Goal: Task Accomplishment & Management: Manage account settings

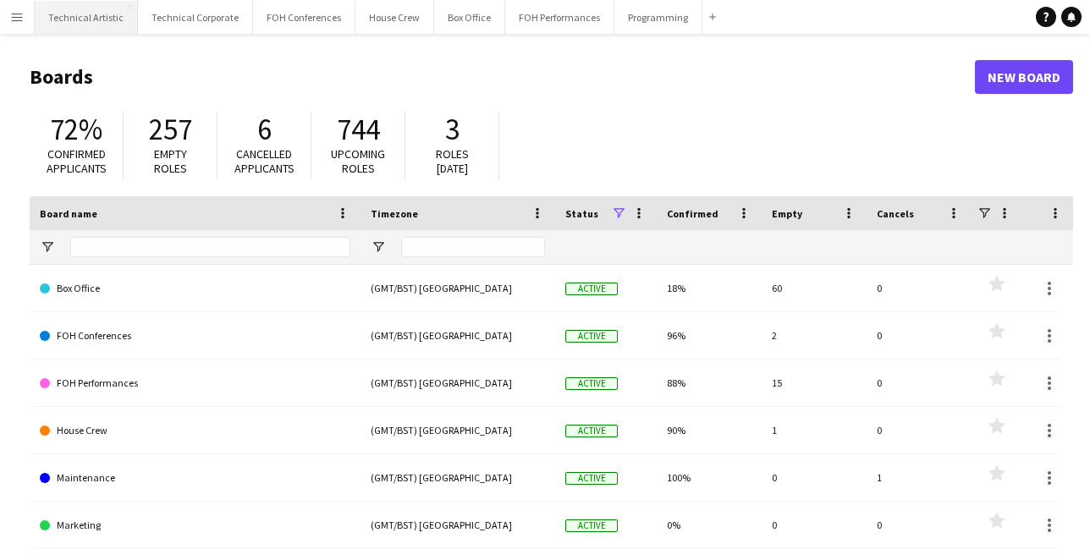
click at [87, 26] on button "Technical Artistic Close" at bounding box center [86, 17] width 103 height 33
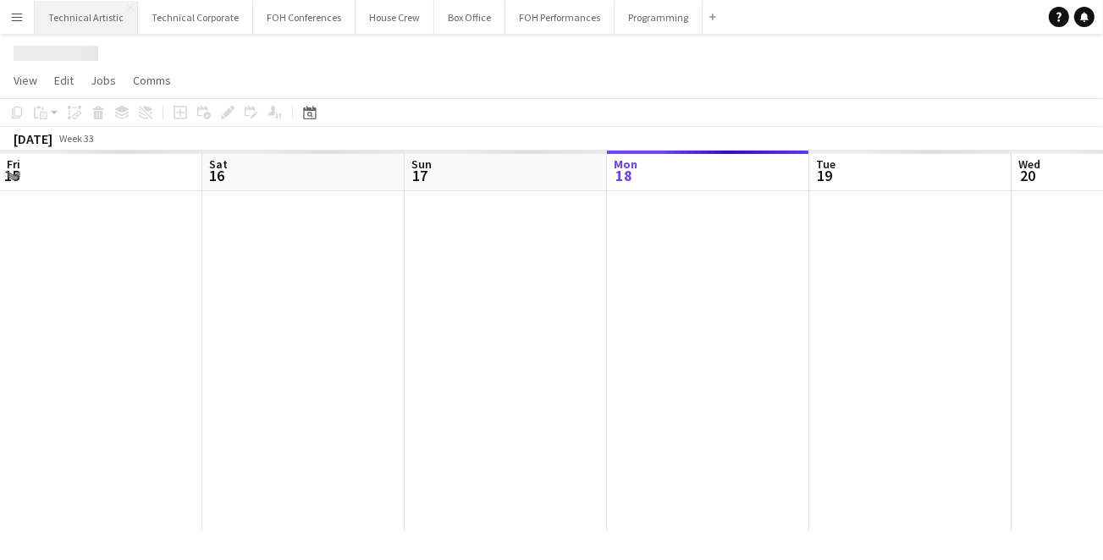
scroll to position [0, 404]
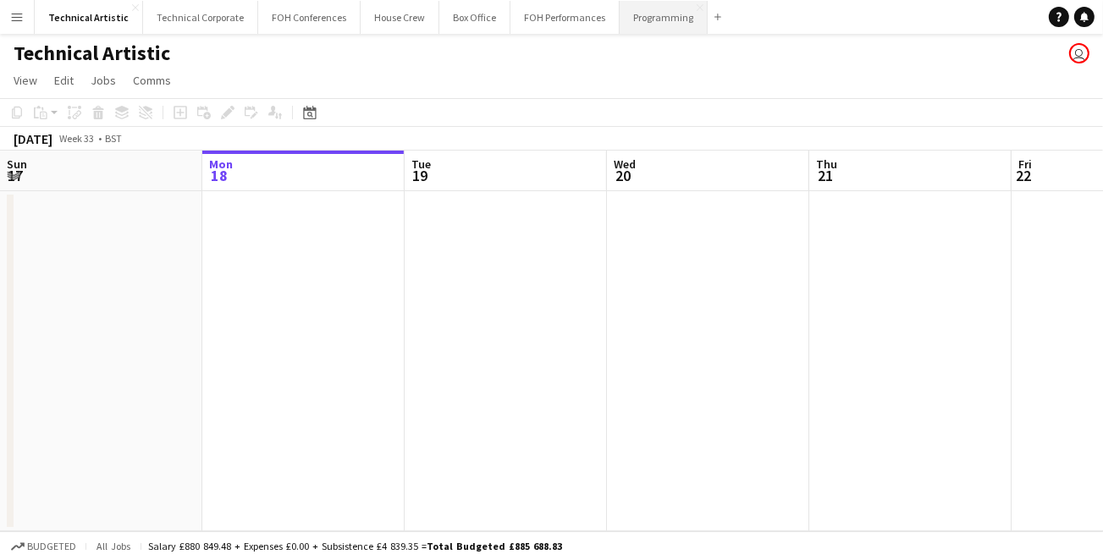
click at [624, 25] on button "Programming Close" at bounding box center [663, 17] width 88 height 33
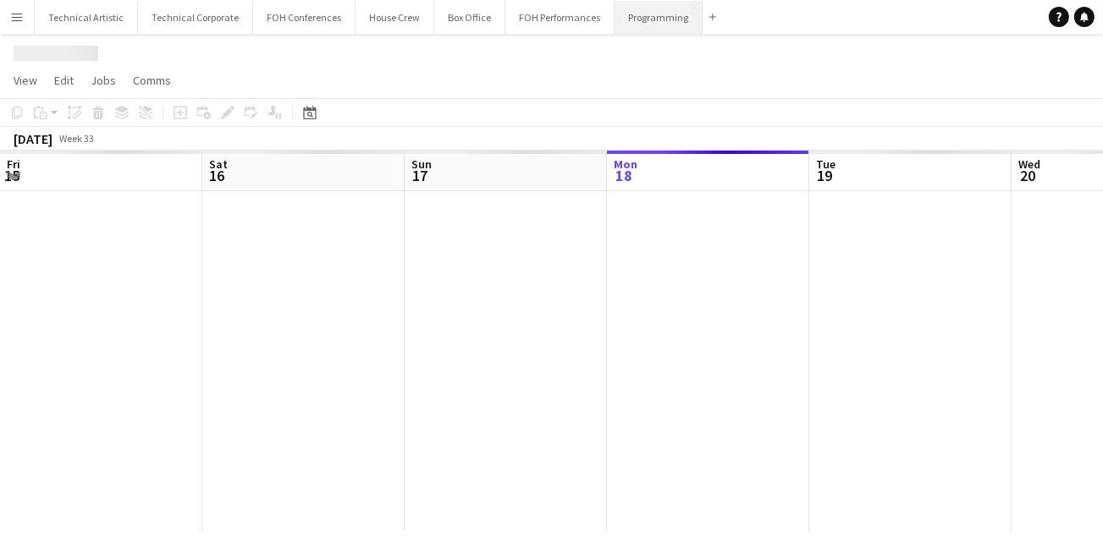
scroll to position [0, 404]
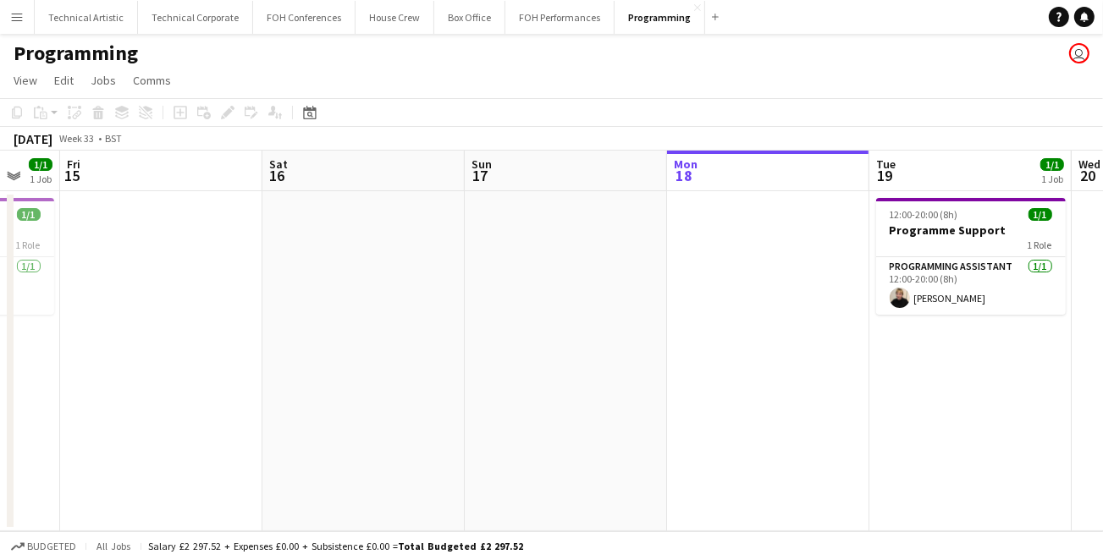
drag, startPoint x: 299, startPoint y: 314, endPoint x: 741, endPoint y: 237, distance: 449.2
click at [741, 237] on app-calendar-viewport "Wed 13 Thu 14 1/1 1 Job Fri 15 Sat 16 Sun 17 Mon 18 Tue 19 1/1 1 Job Wed 20 Thu…" at bounding box center [551, 341] width 1103 height 381
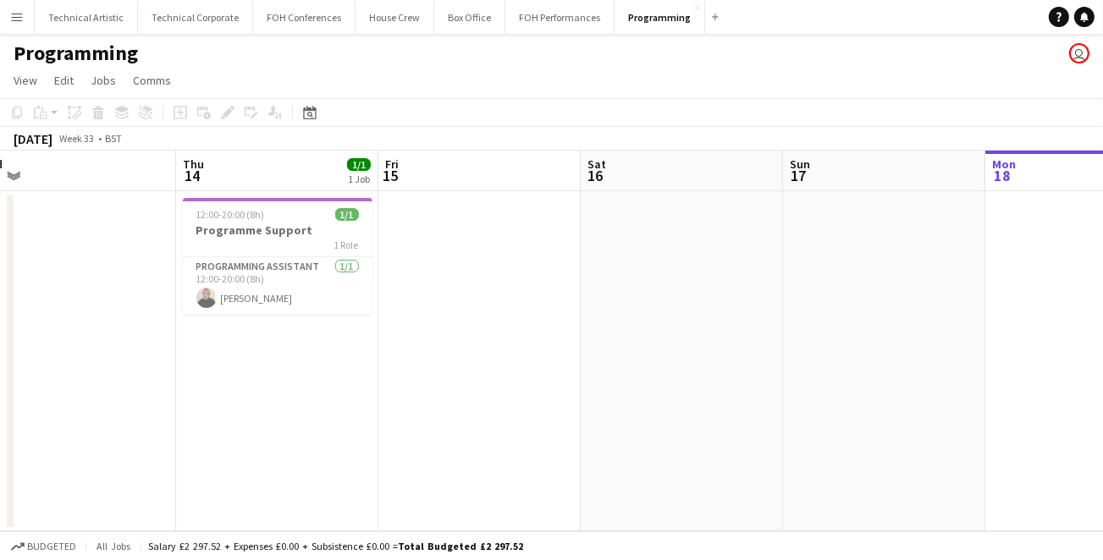
drag, startPoint x: 367, startPoint y: 340, endPoint x: 686, endPoint y: 328, distance: 319.2
click at [686, 328] on app-calendar-viewport "Mon 11 Tue 12 1/1 1 Job Wed 13 Thu 14 1/1 1 Job Fri 15 Sat 16 Sun 17 Mon 18 Tue…" at bounding box center [551, 341] width 1103 height 381
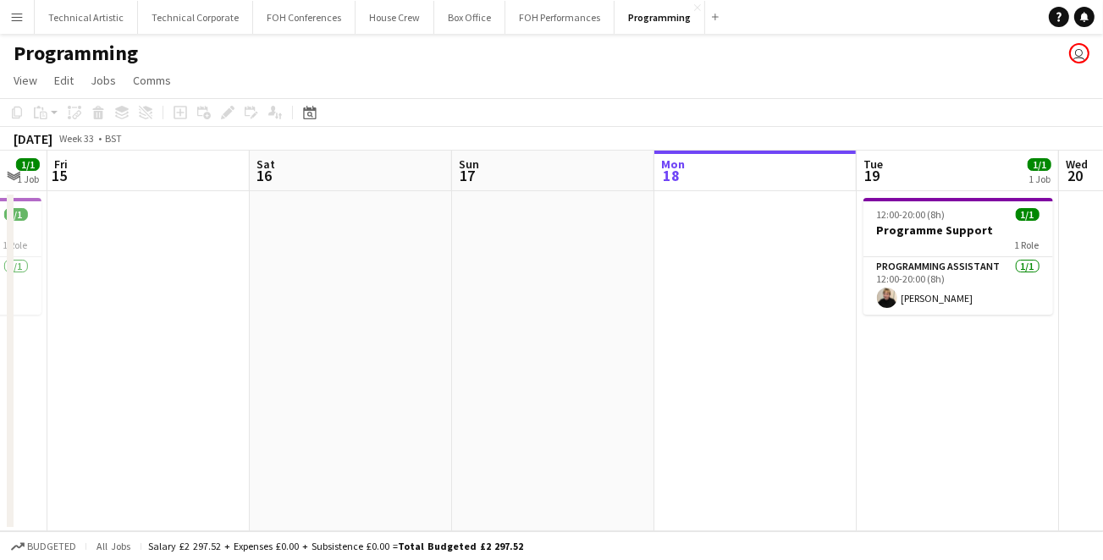
drag, startPoint x: 708, startPoint y: 326, endPoint x: 373, endPoint y: 334, distance: 335.2
click at [373, 334] on app-calendar-viewport "Mon 11 Tue 12 1/1 1 Job Wed 13 Thu 14 1/1 1 Job Fri 15 Sat 16 Sun 17 Mon 18 Tue…" at bounding box center [551, 341] width 1103 height 381
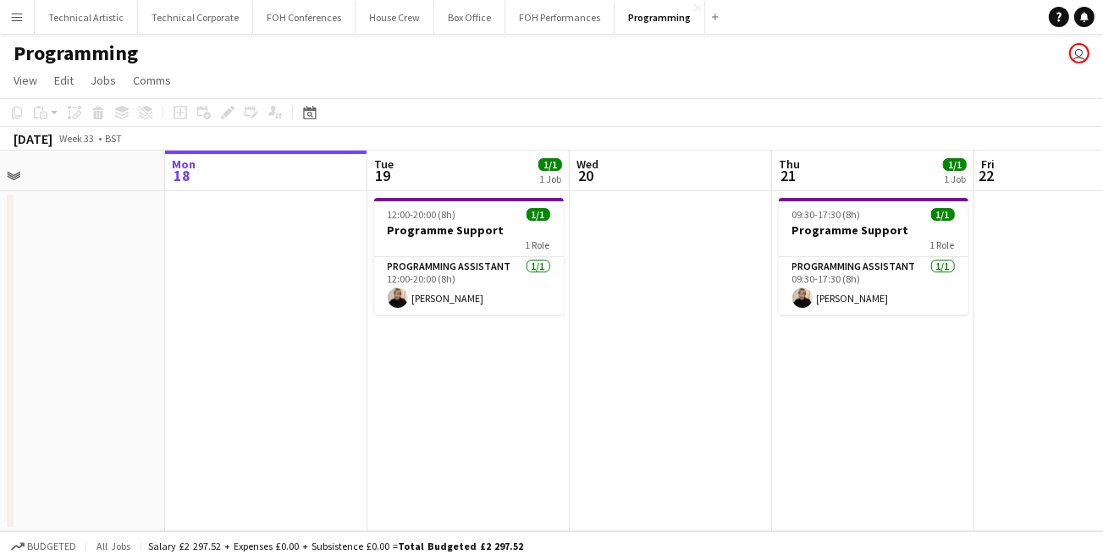
drag, startPoint x: 844, startPoint y: 358, endPoint x: 419, endPoint y: 347, distance: 424.9
click at [419, 347] on app-calendar-viewport "Fri 15 Sat 16 Sun 17 Mon 18 Tue 19 1/1 1 Job Wed 20 Thu 21 1/1 1 Job Fri 22 Sat…" at bounding box center [551, 341] width 1103 height 381
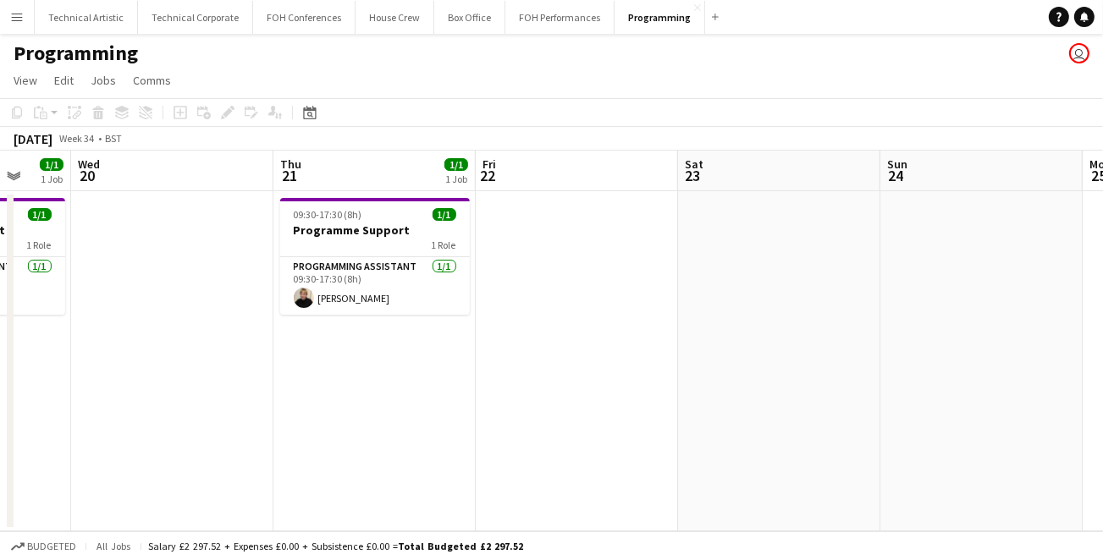
drag, startPoint x: 872, startPoint y: 355, endPoint x: 404, endPoint y: 380, distance: 468.6
click at [374, 394] on app-calendar-viewport "Sun 17 Mon 18 Tue 19 1/1 1 Job Wed 20 Thu 21 1/1 1 Job Fri 22 Sat 23 Sun 24 Mon…" at bounding box center [551, 341] width 1103 height 381
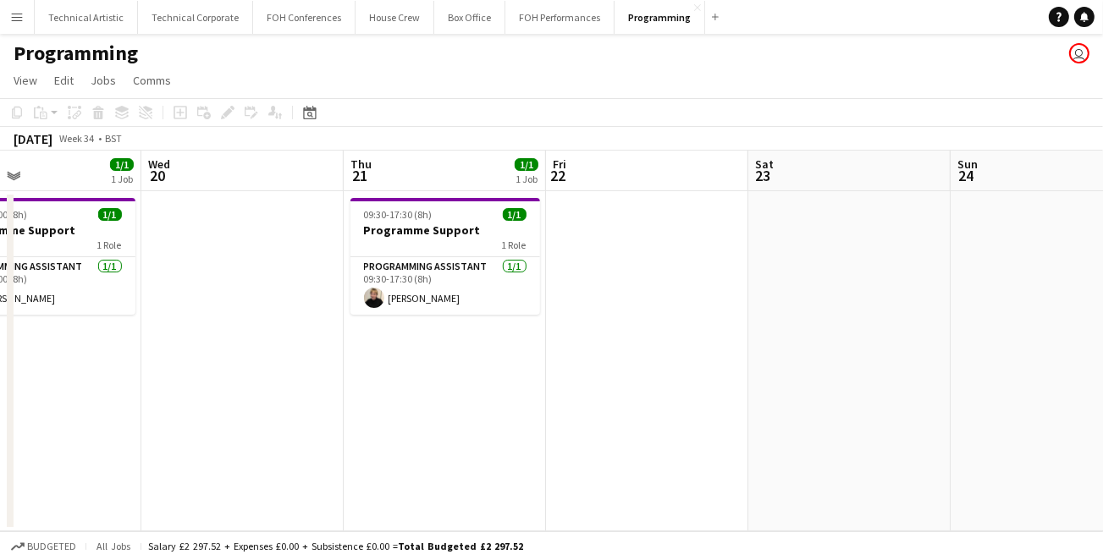
scroll to position [0, 599]
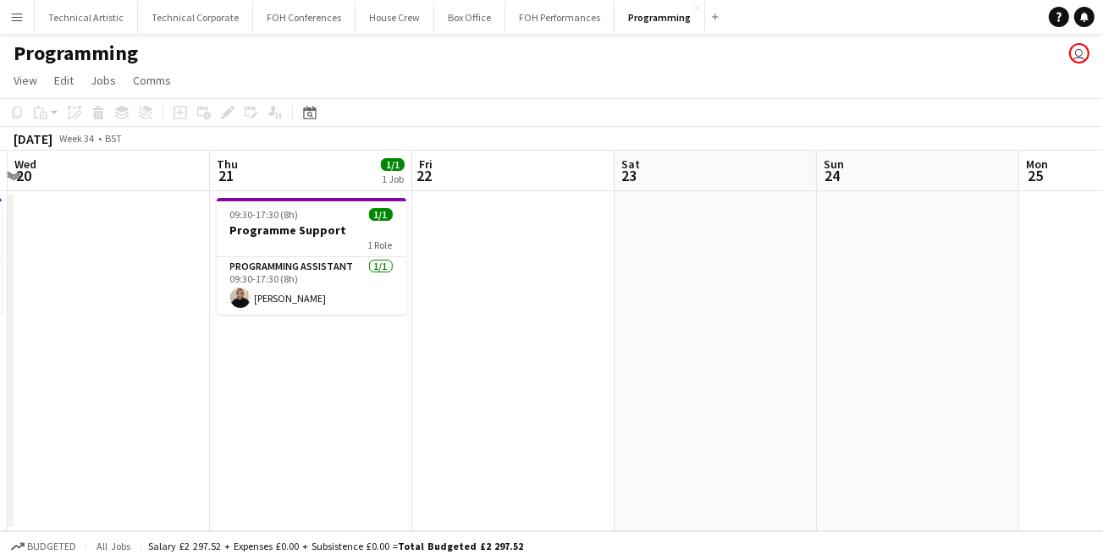
drag, startPoint x: 751, startPoint y: 352, endPoint x: 400, endPoint y: 365, distance: 351.4
click at [400, 365] on app-calendar-viewport "Sun 17 Mon 18 Tue 19 1/1 1 Job Wed 20 Thu 21 1/1 1 Job Fri 22 Sat 23 Sun 24 Mon…" at bounding box center [551, 341] width 1103 height 381
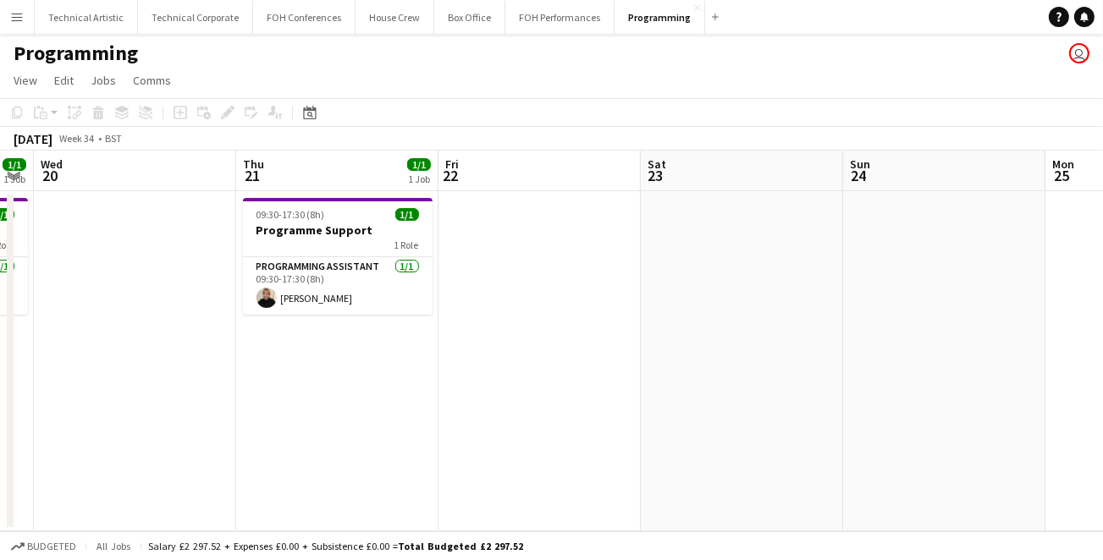
drag, startPoint x: 375, startPoint y: 307, endPoint x: 806, endPoint y: 310, distance: 431.6
click at [806, 310] on app-calendar-viewport "Mon 18 Tue 19 1/1 1 Job Wed 20 Thu 21 1/1 1 Job Fri 22 Sat 23 Sun 24 Mon 25 Tue…" at bounding box center [551, 341] width 1103 height 381
click at [323, 287] on app-card-role "Programming Assistant [DATE] 09:30-17:30 (8h) [PERSON_NAME]" at bounding box center [340, 286] width 190 height 58
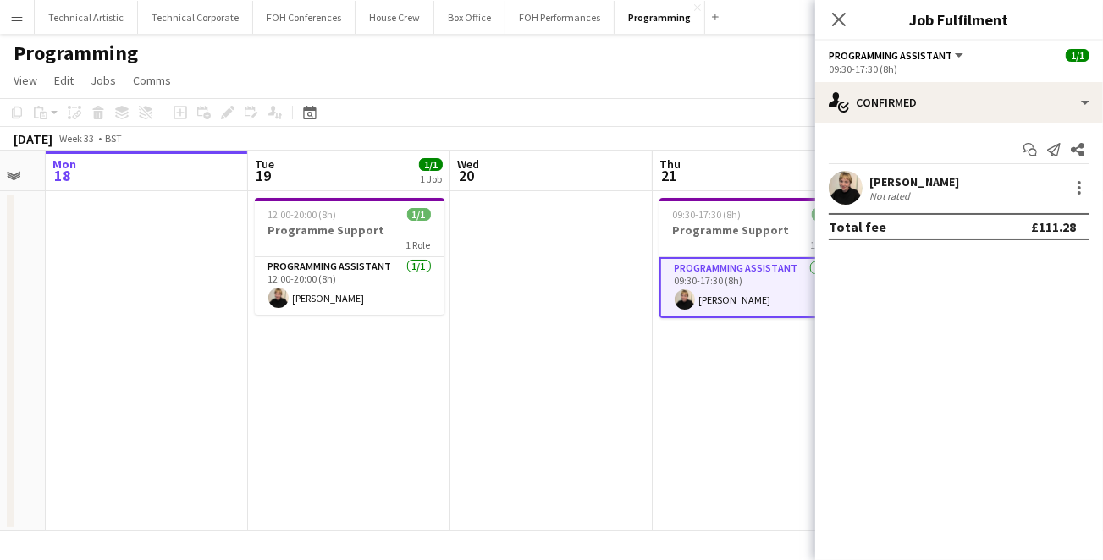
drag, startPoint x: 257, startPoint y: 402, endPoint x: 674, endPoint y: 391, distance: 416.5
click at [674, 391] on app-calendar-viewport "Sat 16 Sun 17 Mon 18 Tue 19 1/1 1 Job Wed 20 Thu 21 1/1 1 Job Fri 22 Sat 23 Sun…" at bounding box center [551, 341] width 1103 height 381
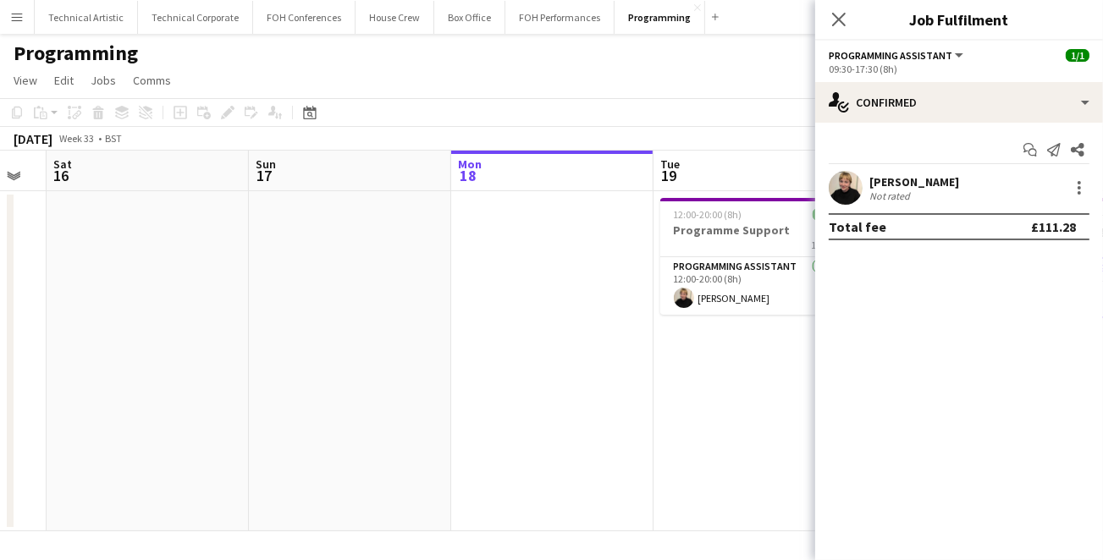
drag, startPoint x: 684, startPoint y: 415, endPoint x: 752, endPoint y: 426, distance: 69.4
click at [752, 426] on app-calendar-viewport "Thu 14 1/1 1 Job Fri 15 Sat 16 Sun 17 Mon 18 Tue 19 1/1 1 Job Wed 20 Thu 21 1/1…" at bounding box center [551, 341] width 1103 height 381
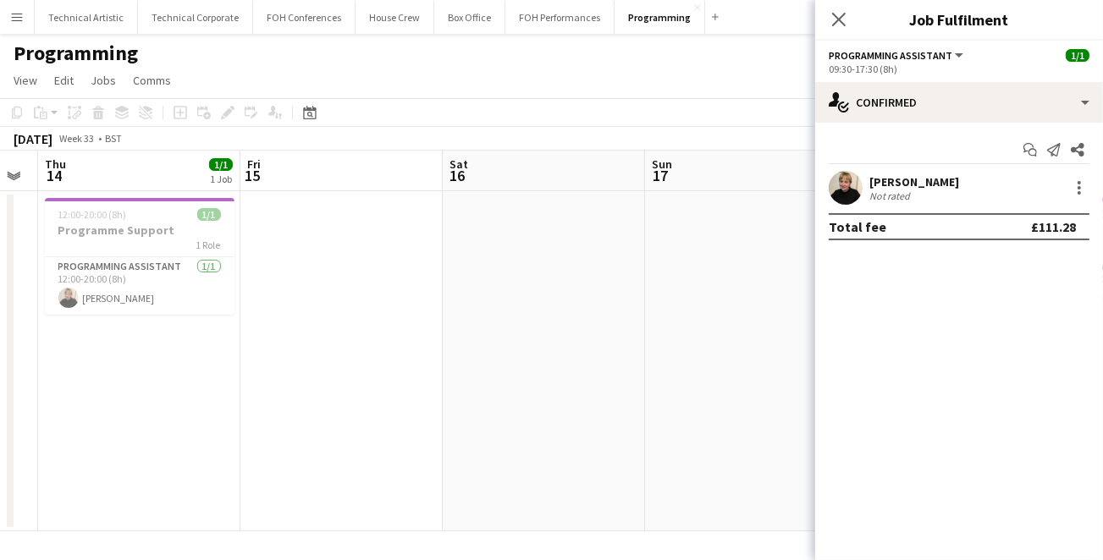
drag, startPoint x: 413, startPoint y: 376, endPoint x: 830, endPoint y: 397, distance: 417.7
click at [829, 395] on body "Menu Boards Boards Boards All jobs Status Workforce Workforce My Workforce Recr…" at bounding box center [551, 280] width 1103 height 560
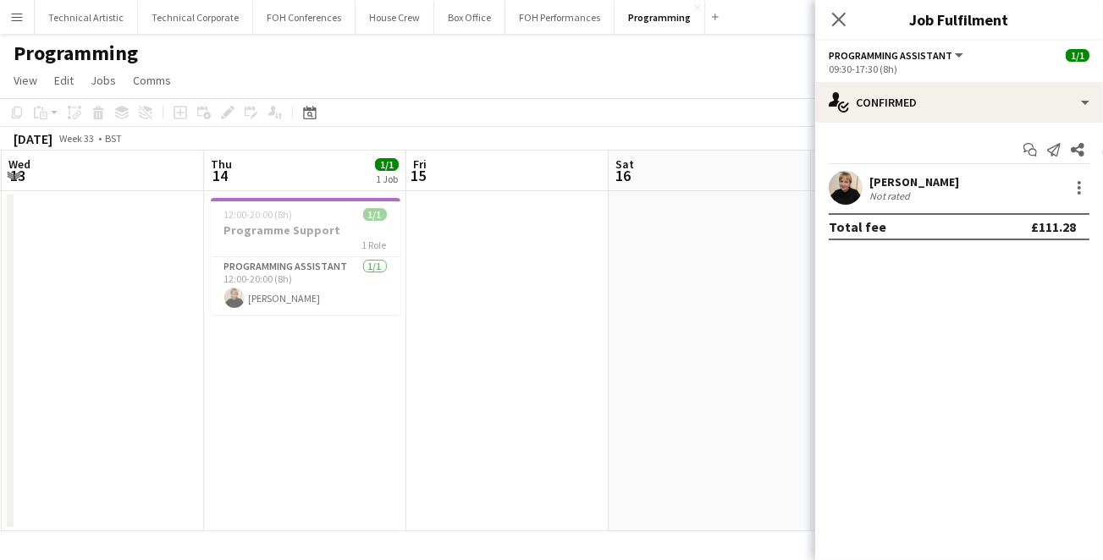
drag, startPoint x: 434, startPoint y: 355, endPoint x: 803, endPoint y: 388, distance: 370.5
click at [803, 388] on app-calendar-viewport "Mon 11 Tue 12 1/1 1 Job Wed 13 Thu 14 1/1 1 Job Fri 15 Sat 16 Sun 17 Mon 18 Tue…" at bounding box center [551, 341] width 1103 height 381
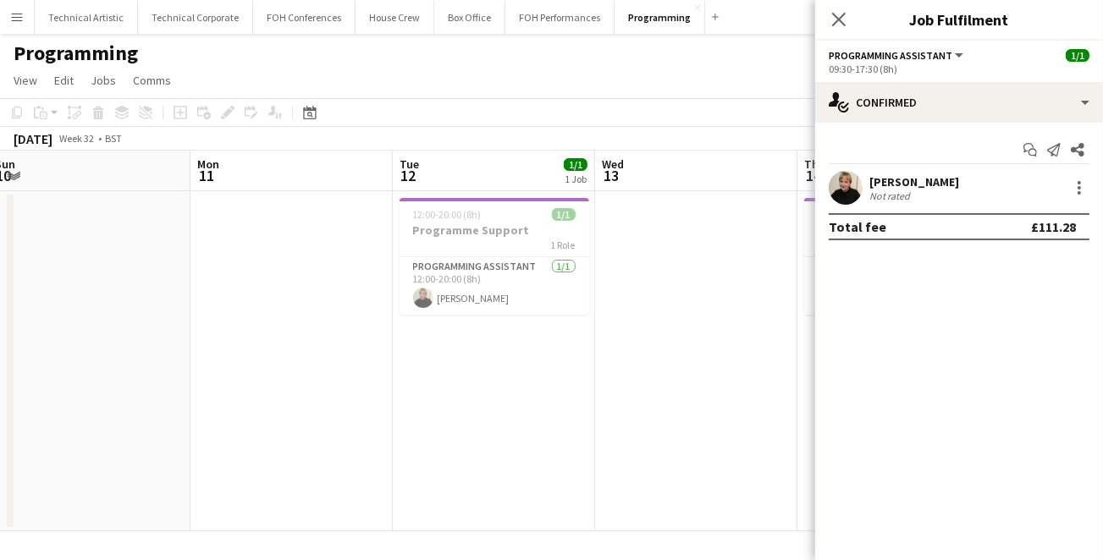
drag, startPoint x: 589, startPoint y: 377, endPoint x: 767, endPoint y: 399, distance: 179.1
click at [767, 399] on app-calendar-viewport "Fri 8 Sat 9 Sun 10 Mon 11 Tue 12 1/1 1 Job Wed 13 Thu 14 1/1 1 Job Fri 15 Sat 1…" at bounding box center [551, 341] width 1103 height 381
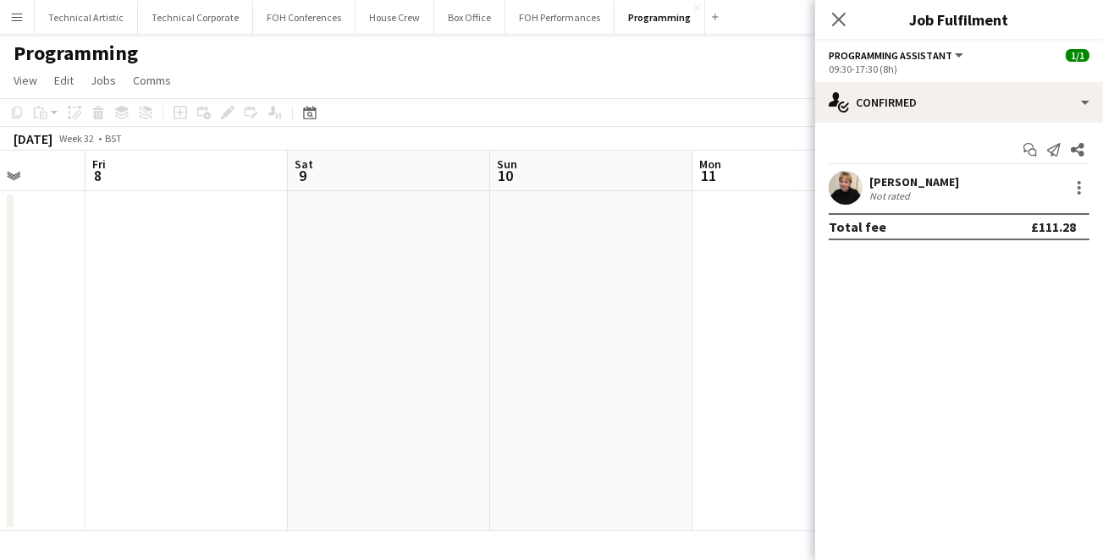
drag, startPoint x: 265, startPoint y: 359, endPoint x: 635, endPoint y: 362, distance: 370.6
click at [635, 362] on app-calendar-viewport "Wed 6 Thu 7 Fri 8 Sat 9 Sun 10 Mon 11 Tue 12 1/1 1 Job Wed 13 Thu 14 1/1 1 Job …" at bounding box center [551, 341] width 1103 height 381
drag, startPoint x: 317, startPoint y: 336, endPoint x: 726, endPoint y: 368, distance: 410.0
click at [726, 368] on app-calendar-viewport "Wed 6 Thu 7 Fri 8 Sat 9 Sun 10 Mon 11 Tue 12 1/1 1 Job Wed 13 Thu 14 1/1 1 Job …" at bounding box center [551, 341] width 1103 height 381
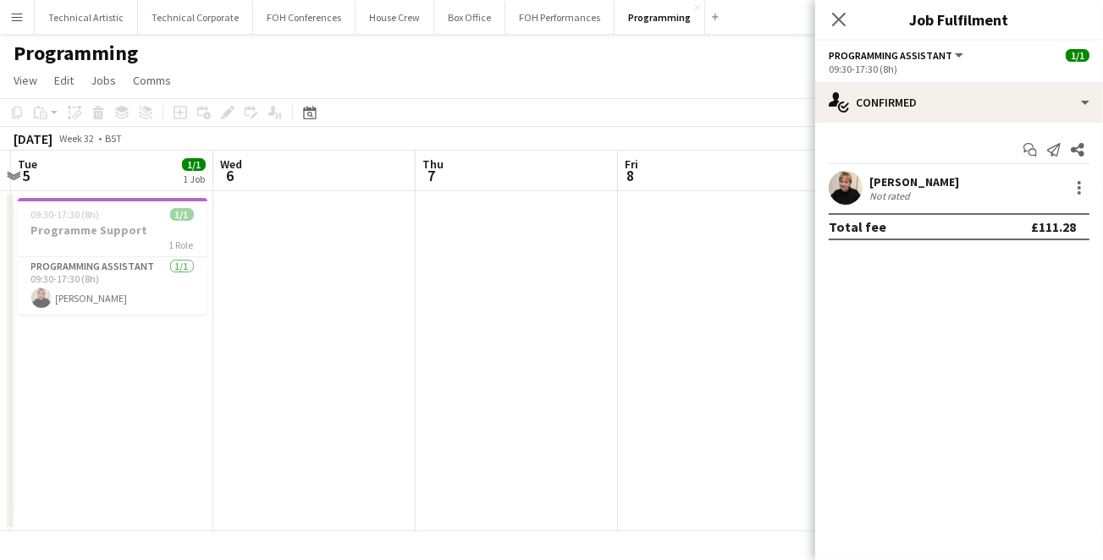
drag, startPoint x: 415, startPoint y: 334, endPoint x: 674, endPoint y: 356, distance: 259.0
click at [674, 356] on app-calendar-viewport "Sun 3 Mon 4 Tue 5 1/1 1 Job Wed 6 Thu 7 Fri 8 Sat 9 Sun 10 Mon 11 Tue 12 1/1 1 …" at bounding box center [551, 341] width 1103 height 381
click at [533, 228] on app-date-cell at bounding box center [532, 361] width 202 height 340
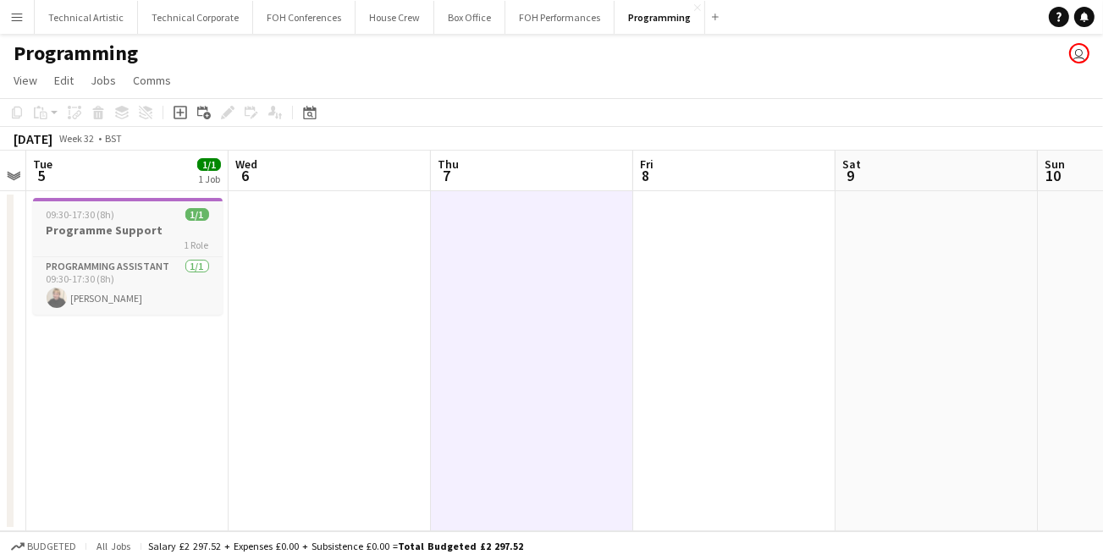
click at [97, 217] on span "09:30-17:30 (8h)" at bounding box center [81, 214] width 69 height 13
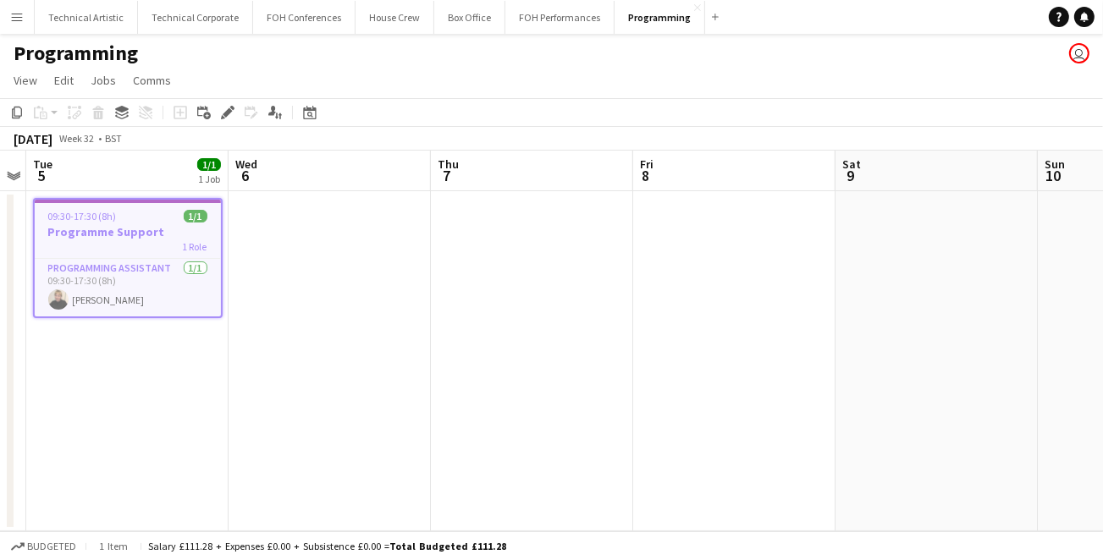
click at [504, 265] on app-date-cell at bounding box center [532, 361] width 202 height 340
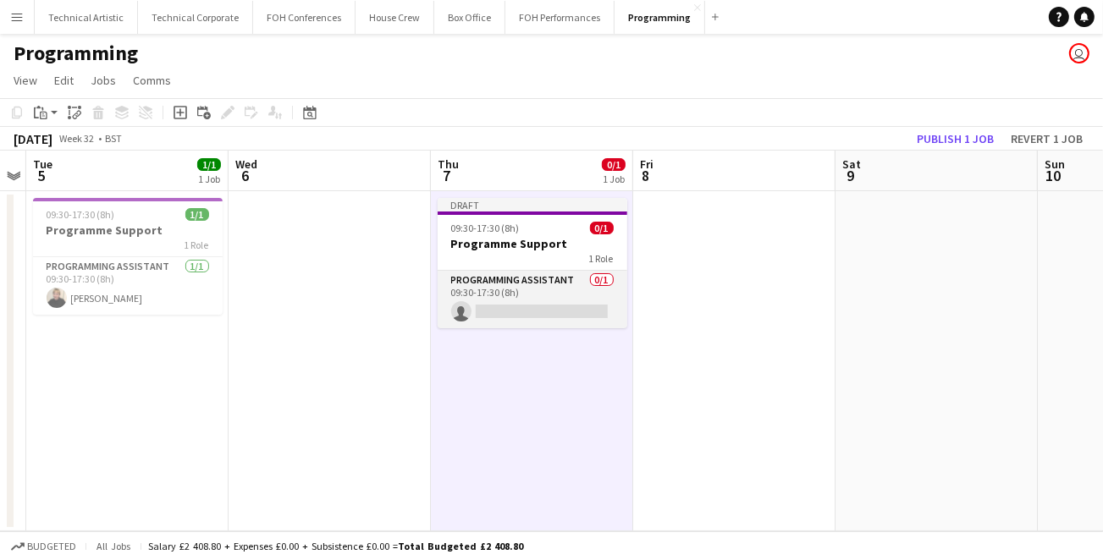
click at [532, 289] on app-card-role "Programming Assistant 0/1 09:30-17:30 (8h) single-neutral-actions" at bounding box center [532, 300] width 190 height 58
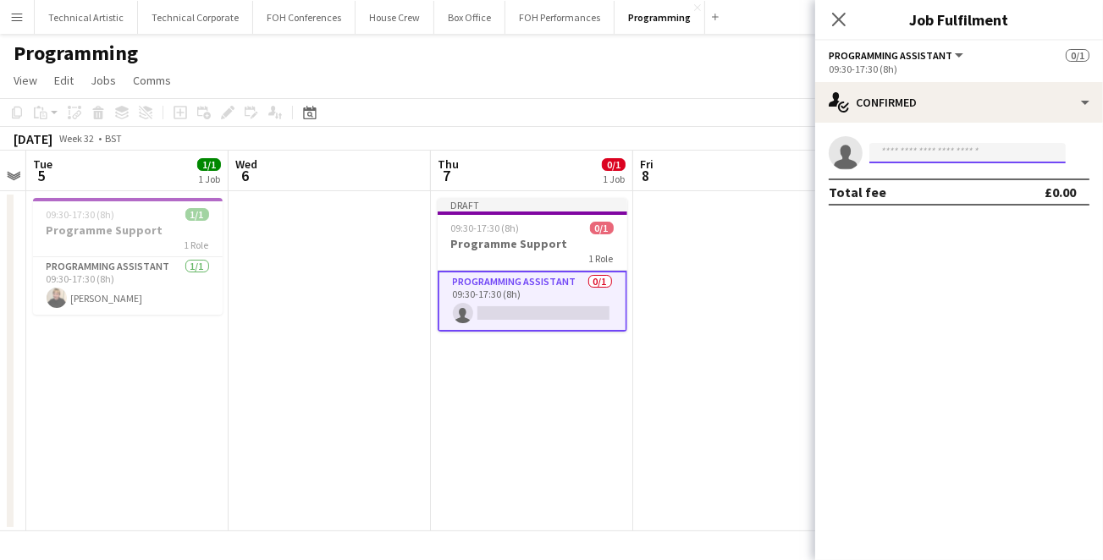
click at [985, 160] on input at bounding box center [967, 153] width 196 height 20
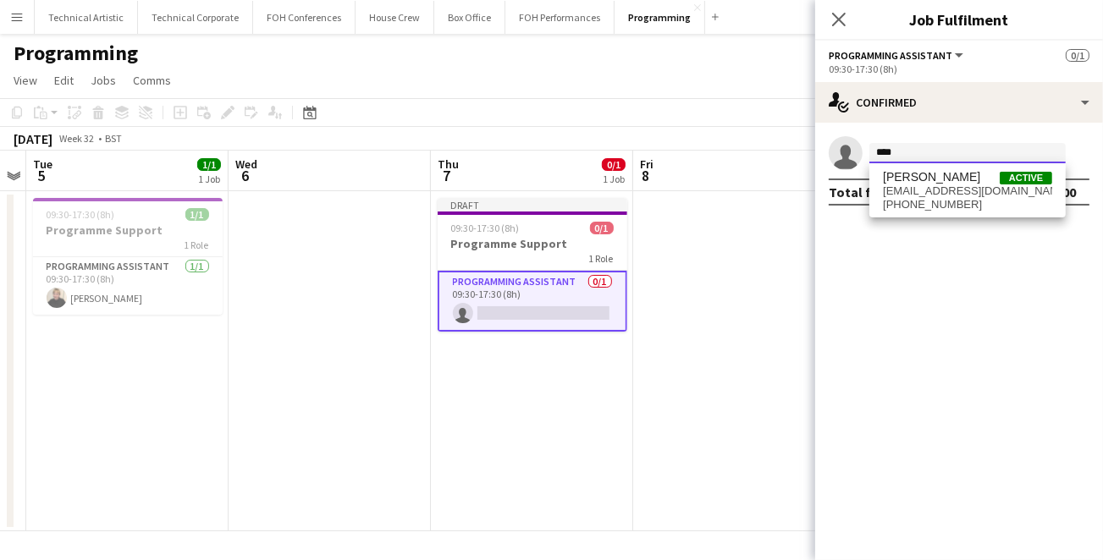
type input "****"
click at [933, 187] on span "[EMAIL_ADDRESS][DOMAIN_NAME]" at bounding box center [967, 191] width 169 height 14
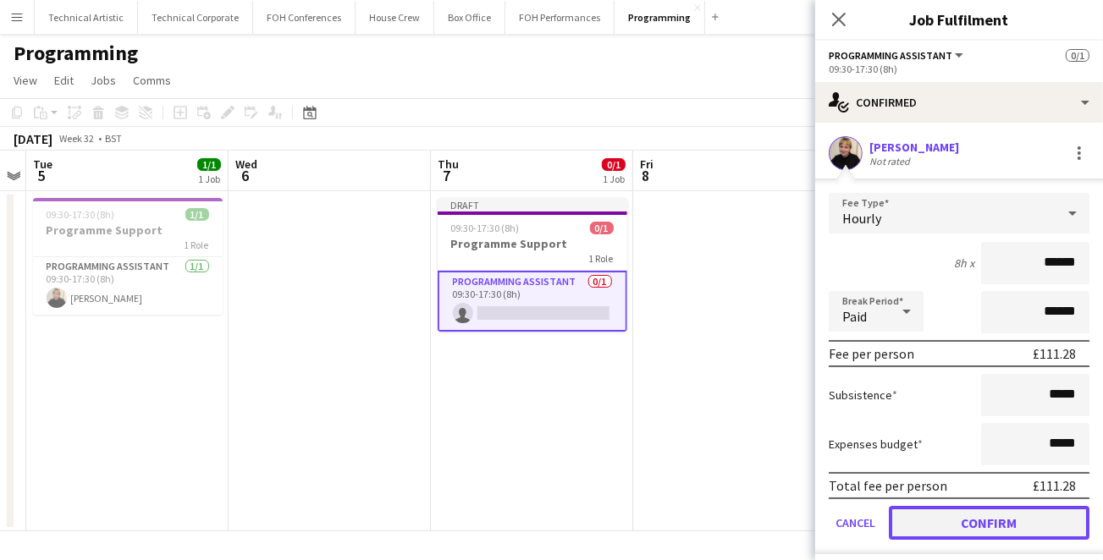
click at [1000, 518] on button "Confirm" at bounding box center [988, 523] width 201 height 34
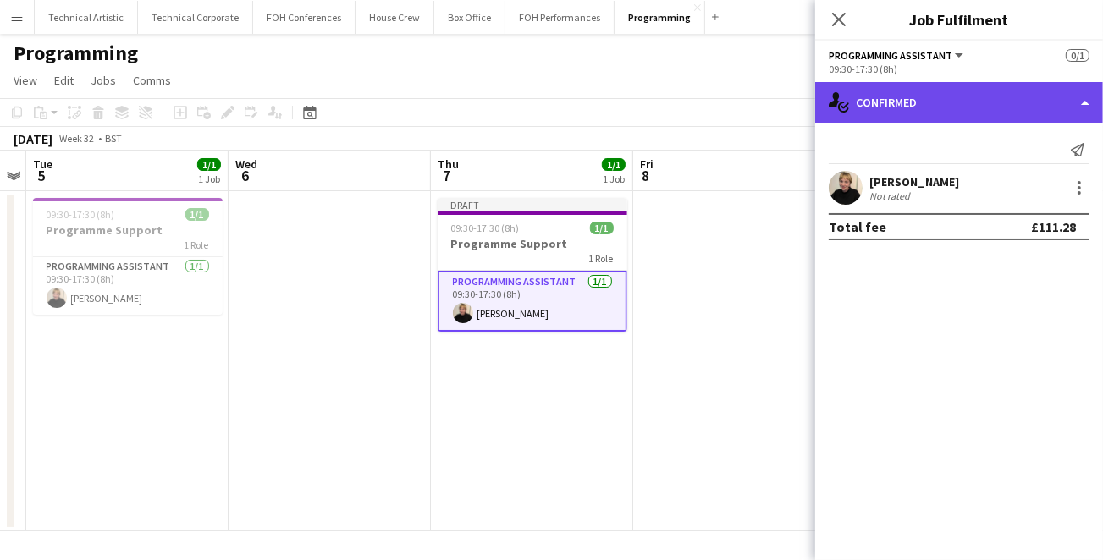
click at [1083, 102] on div "single-neutral-actions-check-2 Confirmed" at bounding box center [959, 102] width 288 height 41
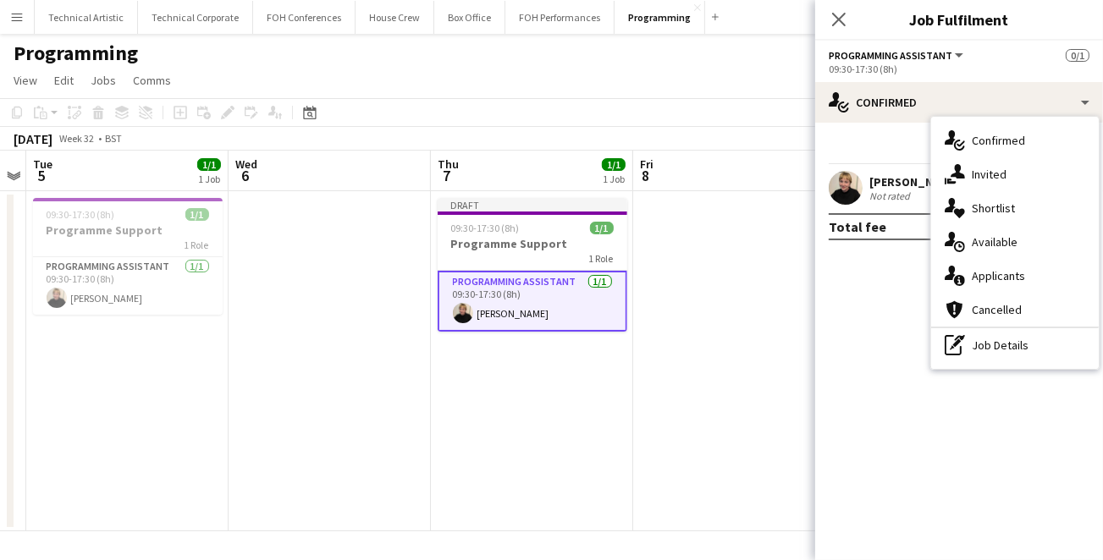
click at [661, 99] on app-toolbar "Copy Paste Paste Ctrl+V Paste with crew Ctrl+Shift+V Paste linked Job [GEOGRAPH…" at bounding box center [551, 112] width 1103 height 29
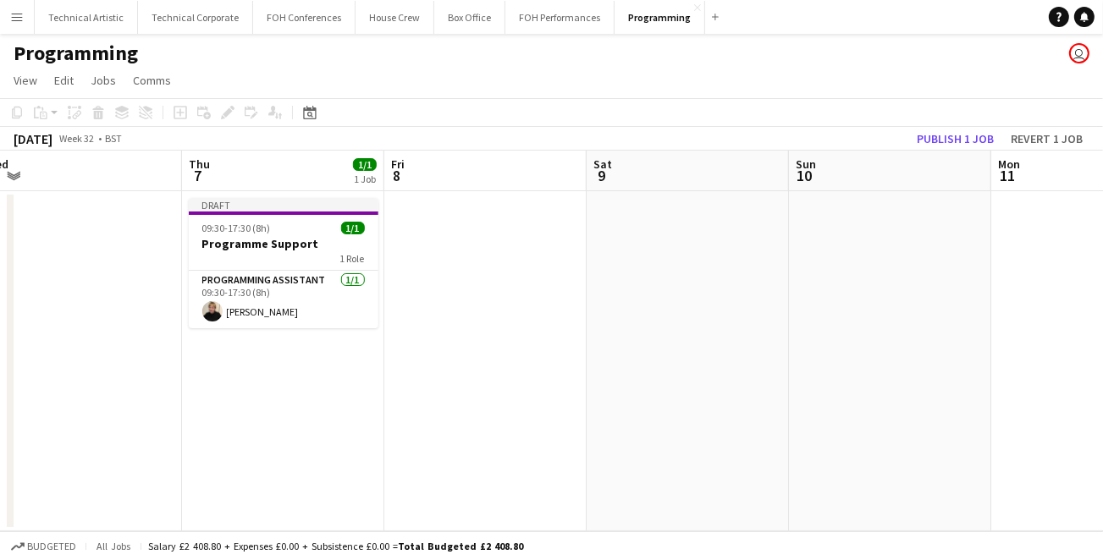
scroll to position [0, 614]
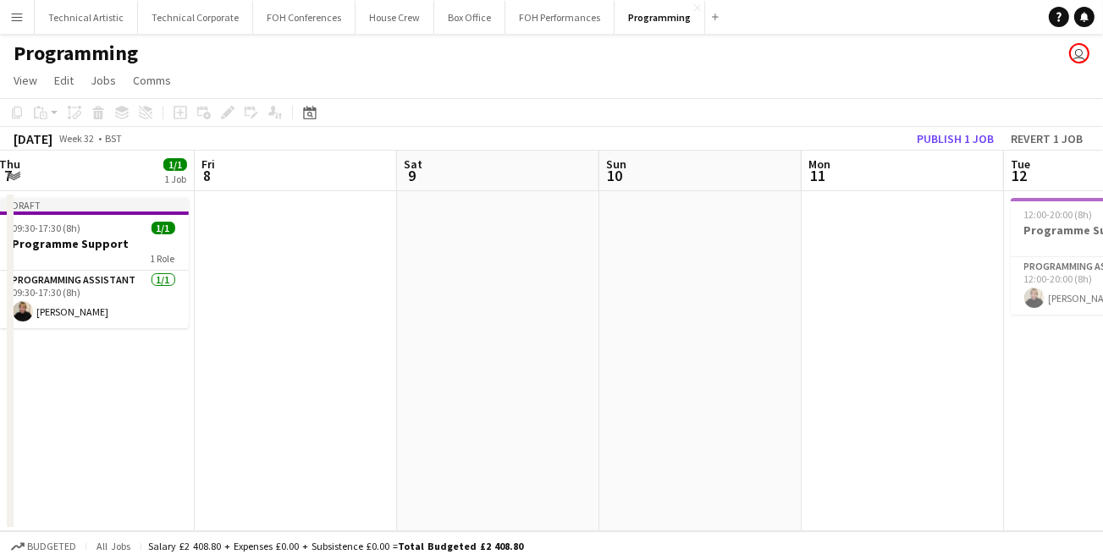
drag, startPoint x: 985, startPoint y: 481, endPoint x: 599, endPoint y: 459, distance: 386.5
click at [599, 459] on app-calendar-viewport "Mon 4 Tue 5 1/1 1 Job Wed 6 Thu 7 1/1 1 Job Fri 8 Sat 9 Sun 10 Mon 11 Tue 12 1/…" at bounding box center [551, 341] width 1103 height 381
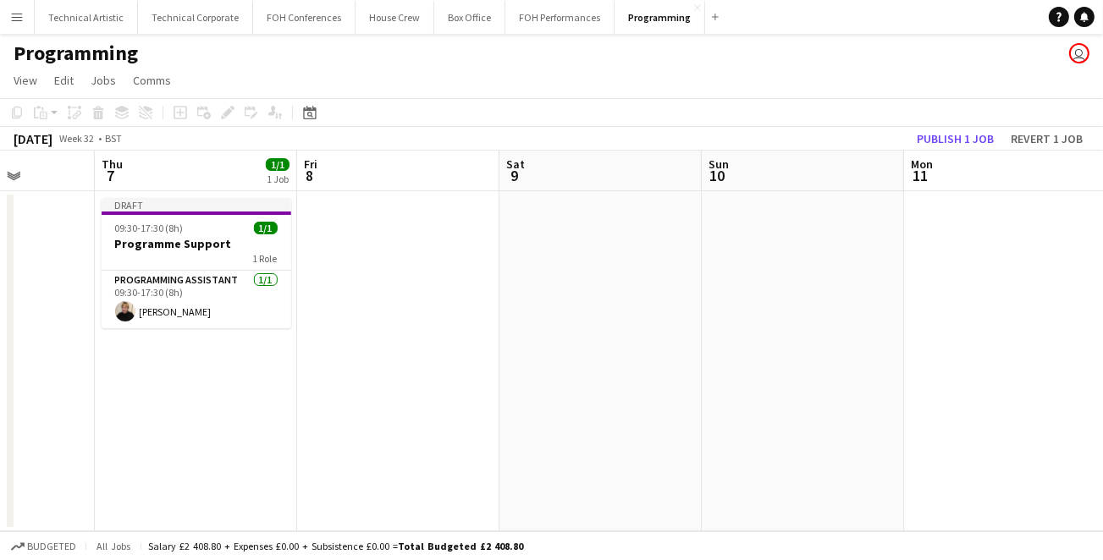
scroll to position [0, 498]
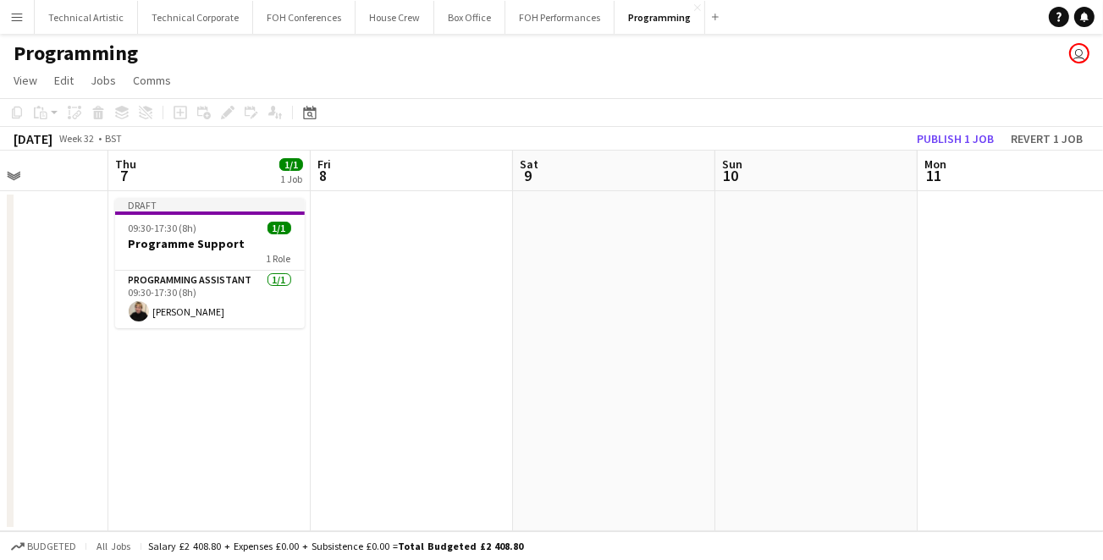
drag, startPoint x: 577, startPoint y: 435, endPoint x: 896, endPoint y: 454, distance: 319.6
click at [896, 454] on app-calendar-viewport "Mon 4 Tue 5 1/1 1 Job Wed 6 Thu 7 1/1 1 Job Fri 8 Sat 9 Sun 10 Mon 11 Tue 12 1/…" at bounding box center [551, 341] width 1103 height 381
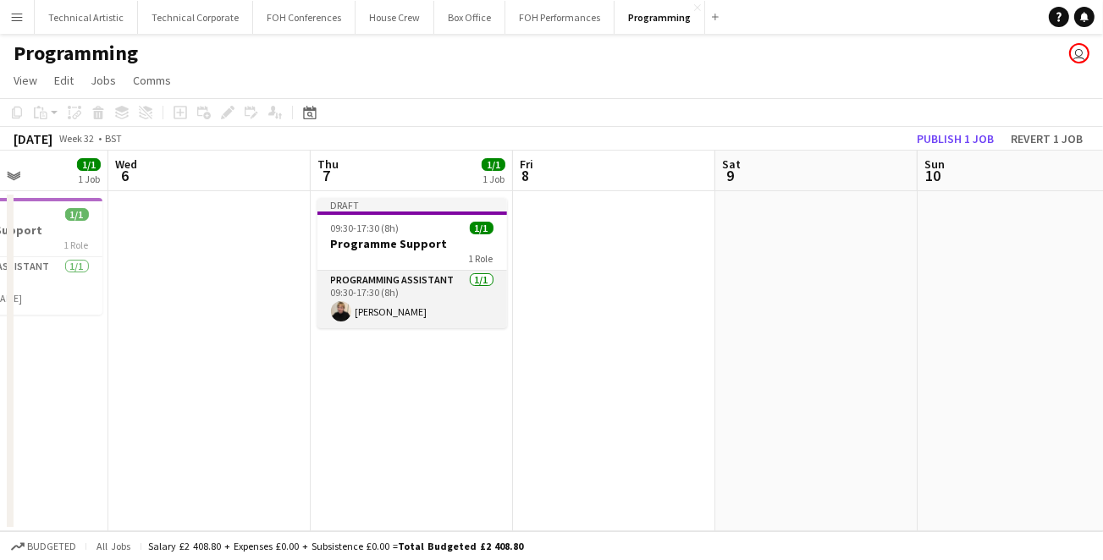
click at [454, 316] on app-card-role "Programming Assistant [DATE] 09:30-17:30 (8h) [PERSON_NAME]" at bounding box center [412, 300] width 190 height 58
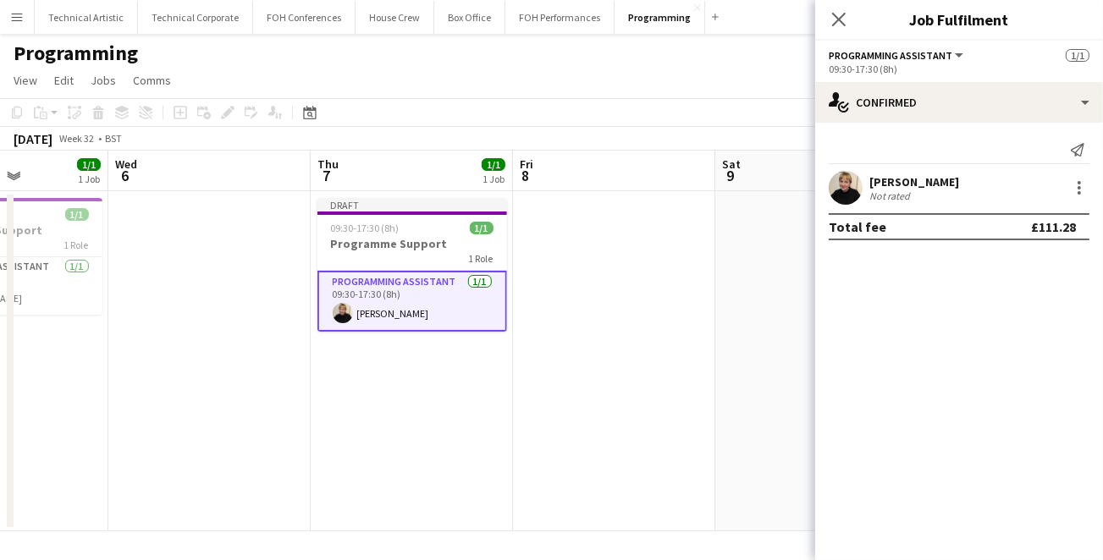
drag, startPoint x: 1092, startPoint y: 182, endPoint x: 1042, endPoint y: 163, distance: 52.5
click at [1048, 166] on div "Send notification [PERSON_NAME] Not rated Total fee £111.28" at bounding box center [959, 188] width 288 height 131
click at [1081, 183] on div at bounding box center [1079, 188] width 20 height 20
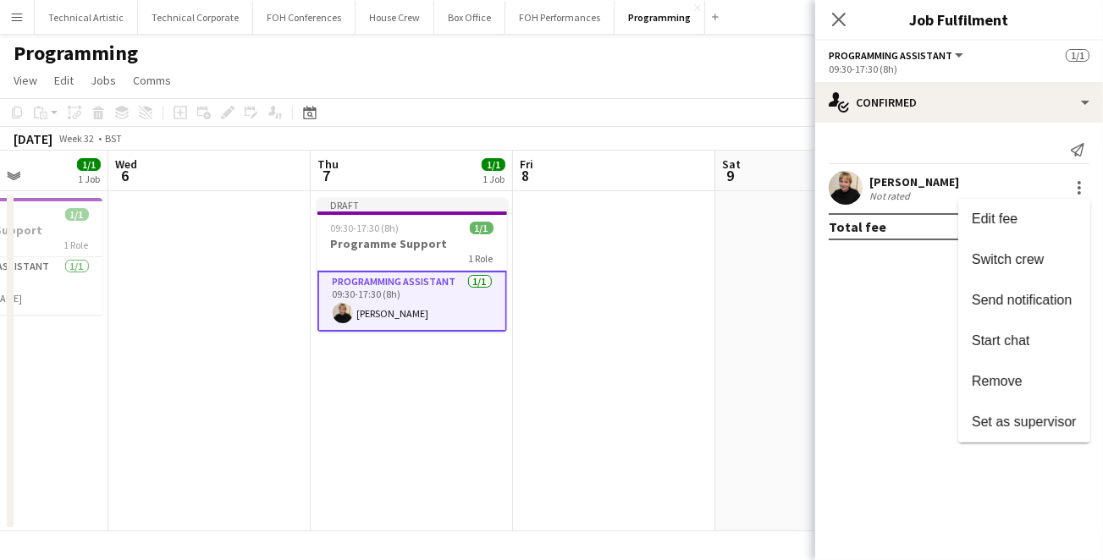
click at [591, 74] on div at bounding box center [551, 280] width 1103 height 560
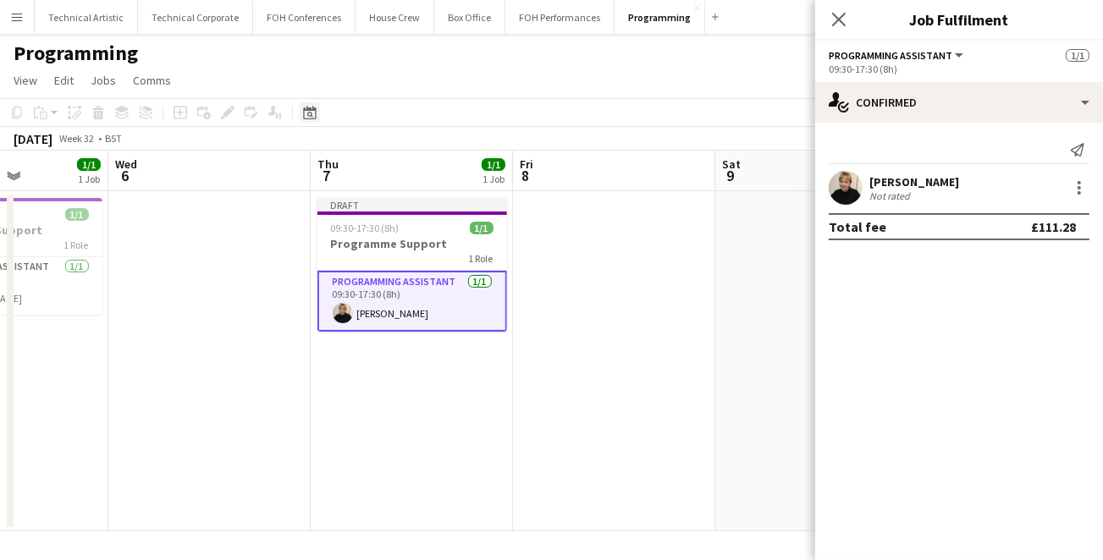
click at [308, 113] on icon at bounding box center [310, 115] width 6 height 6
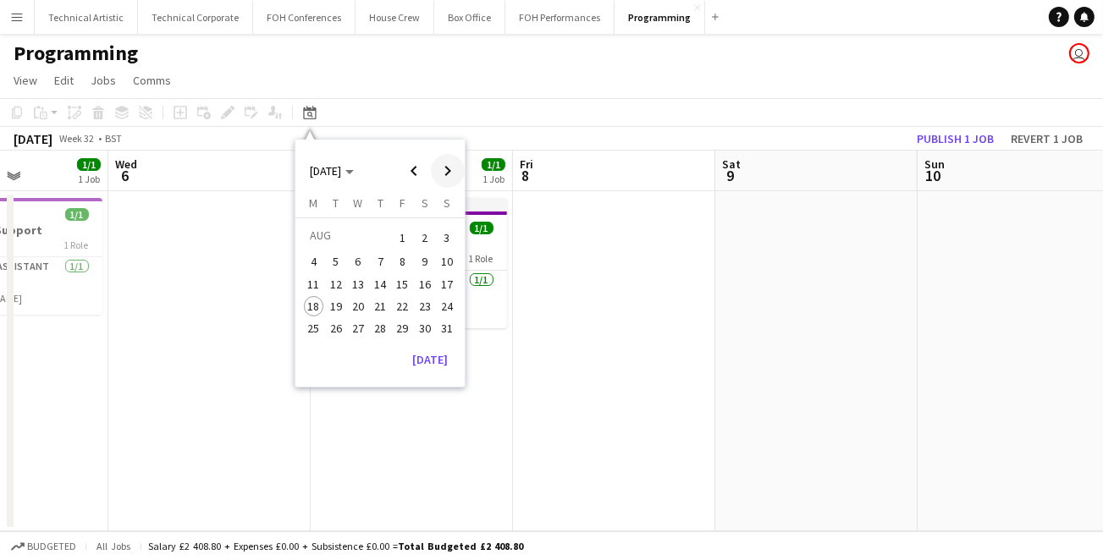
click at [454, 169] on span "Next month" at bounding box center [448, 171] width 34 height 34
click at [420, 170] on span "Previous month" at bounding box center [414, 171] width 34 height 34
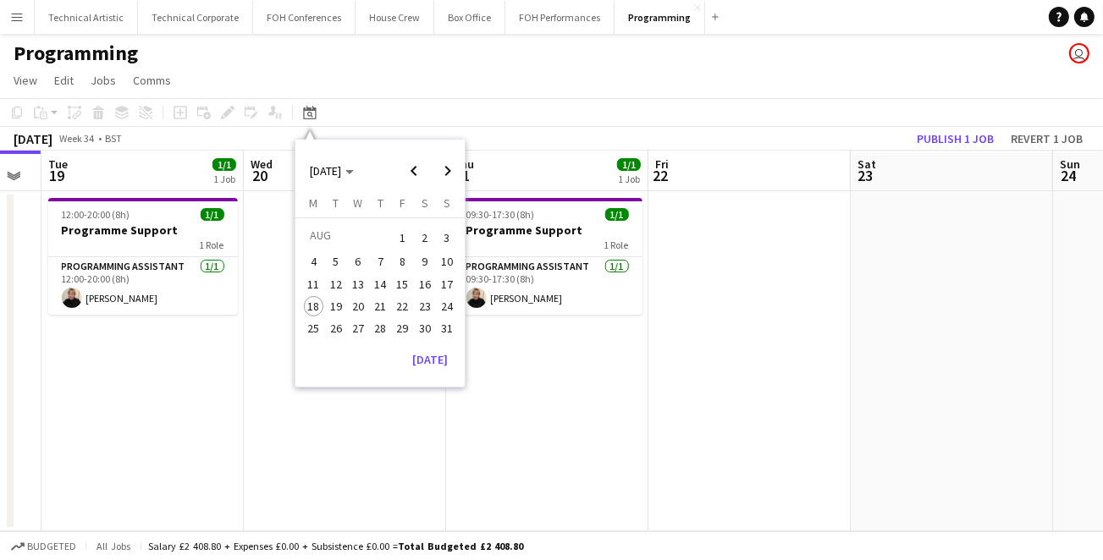
scroll to position [0, 596]
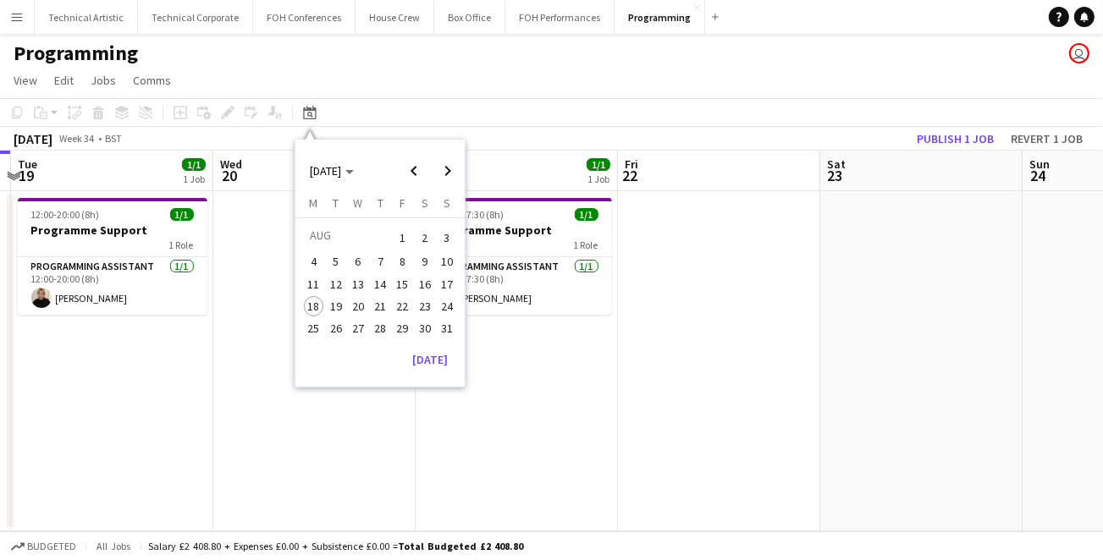
click at [713, 270] on app-date-cell at bounding box center [719, 361] width 202 height 340
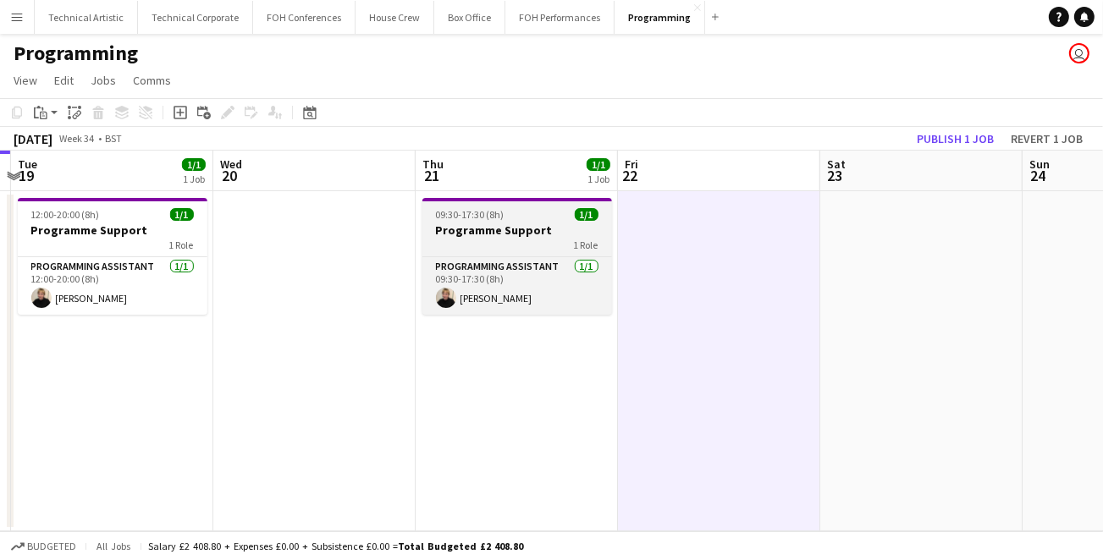
click at [514, 205] on app-job-card "09:30-17:30 (8h) 1/1 Programme Support 1 Role Programming Assistant [DATE] 09:3…" at bounding box center [517, 256] width 190 height 117
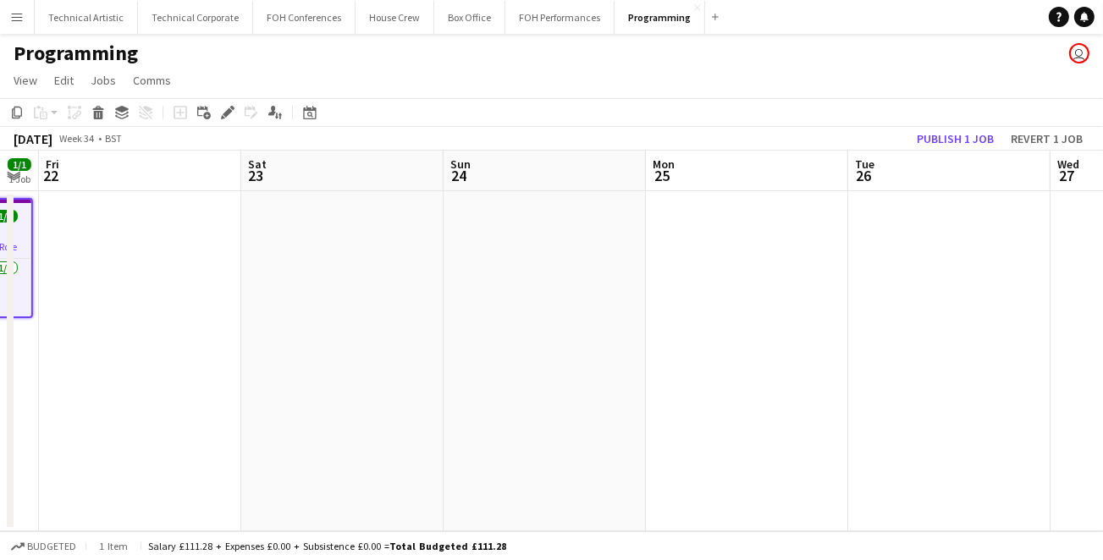
drag, startPoint x: 900, startPoint y: 305, endPoint x: 322, endPoint y: 363, distance: 581.6
click at [322, 363] on app-calendar-viewport "Mon 18 Tue 19 1/1 1 Job Wed 20 Thu 21 1/1 1 Job Fri 22 Sat 23 Sun 24 Mon 25 Tue…" at bounding box center [551, 341] width 1103 height 381
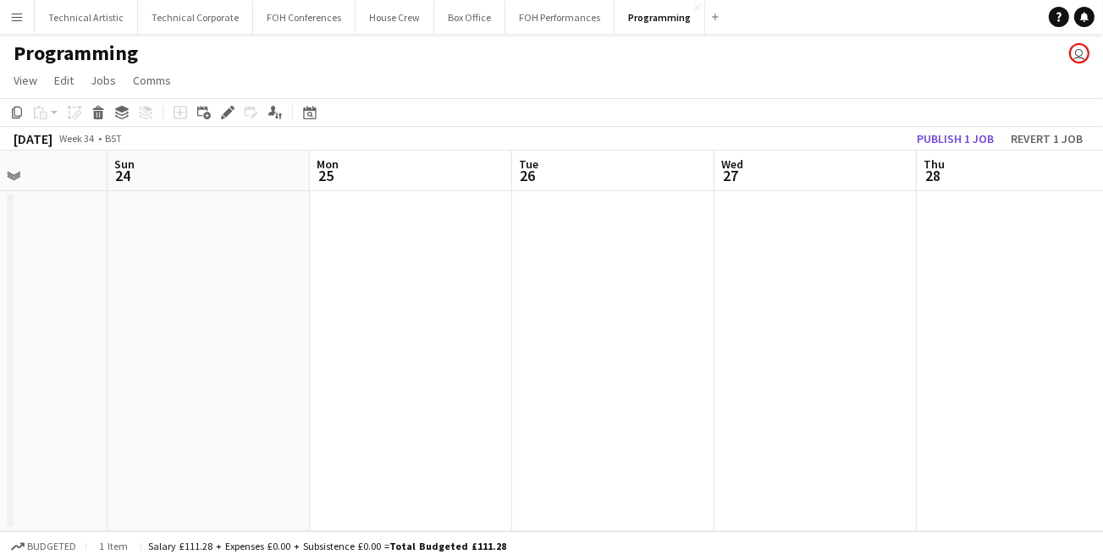
scroll to position [0, 734]
drag, startPoint x: 897, startPoint y: 383, endPoint x: 528, endPoint y: 374, distance: 369.1
click at [529, 375] on app-calendar-viewport "Wed 20 Thu 21 1/1 1 Job Fri 22 Sat 23 Sun 24 Mon 25 Tue 26 Wed 27 Thu 28 Fri 29…" at bounding box center [551, 341] width 1103 height 381
click at [494, 292] on app-date-cell at bounding box center [581, 361] width 202 height 340
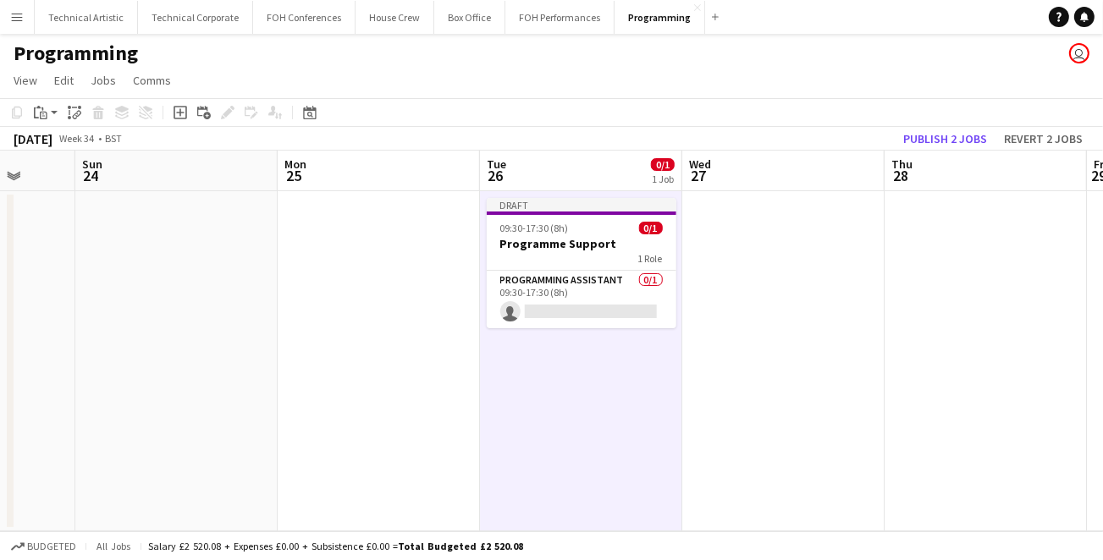
click at [953, 267] on app-date-cell at bounding box center [985, 361] width 202 height 340
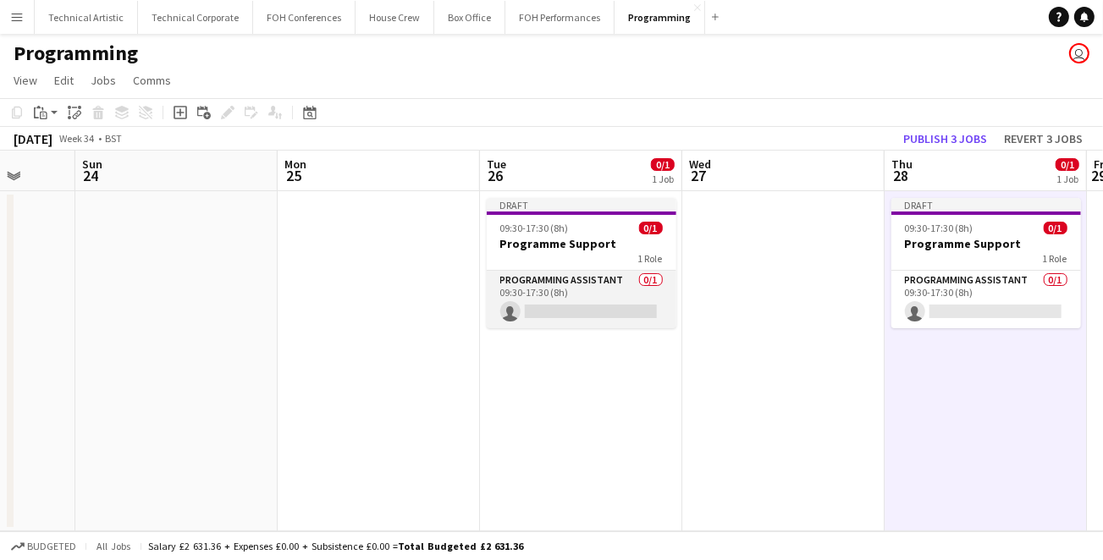
click at [532, 278] on app-card-role "Programming Assistant 0/1 09:30-17:30 (8h) single-neutral-actions" at bounding box center [582, 300] width 190 height 58
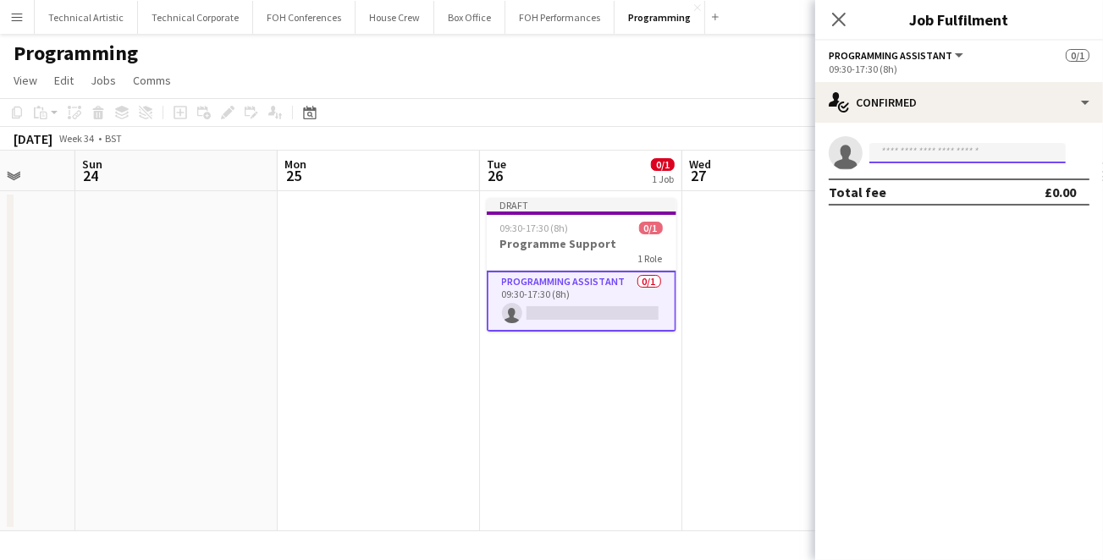
click at [907, 160] on input at bounding box center [967, 153] width 196 height 20
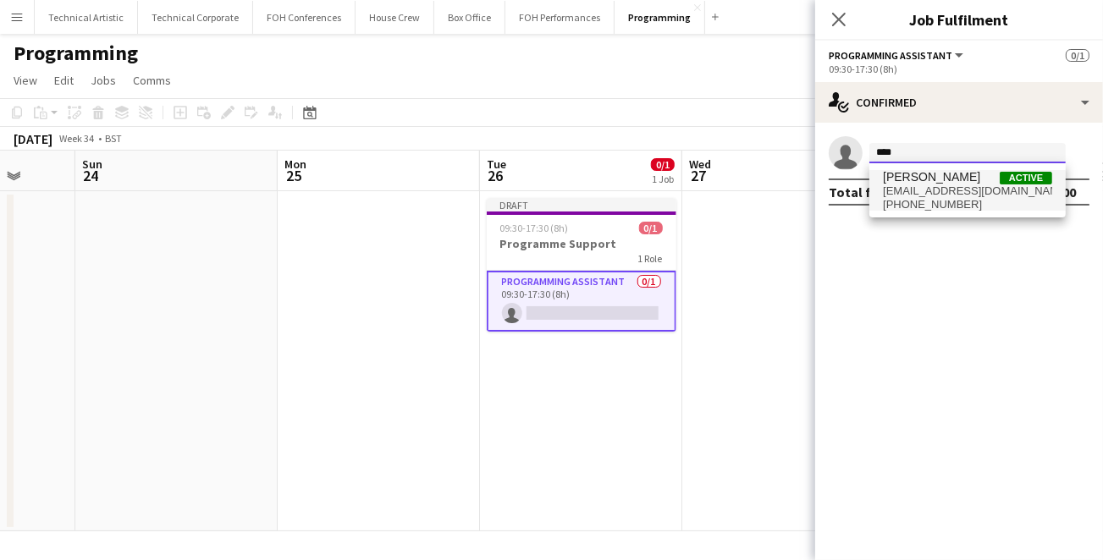
type input "****"
click at [914, 186] on span "[EMAIL_ADDRESS][DOMAIN_NAME]" at bounding box center [967, 191] width 169 height 14
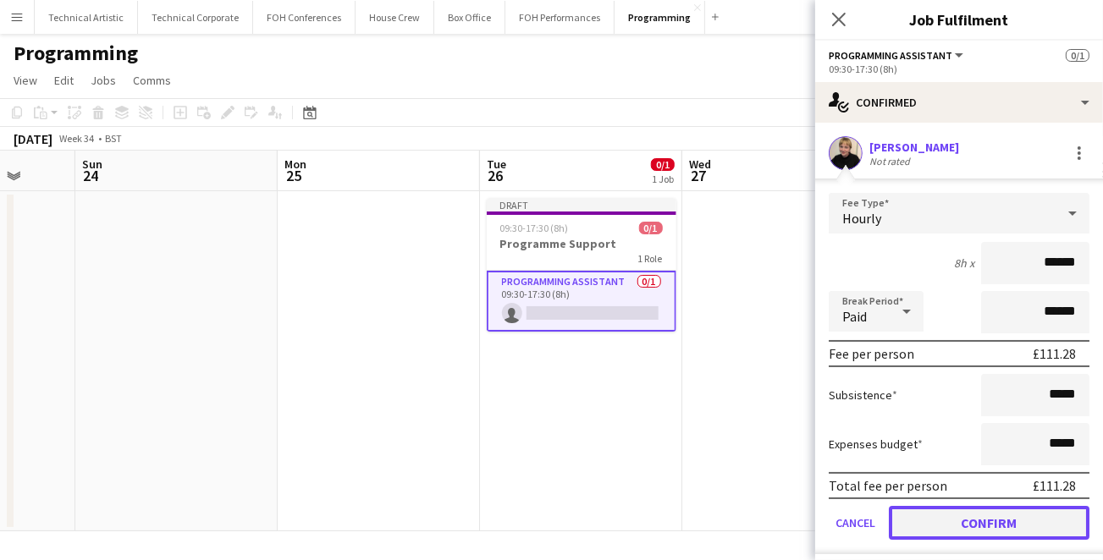
click at [976, 513] on button "Confirm" at bounding box center [988, 523] width 201 height 34
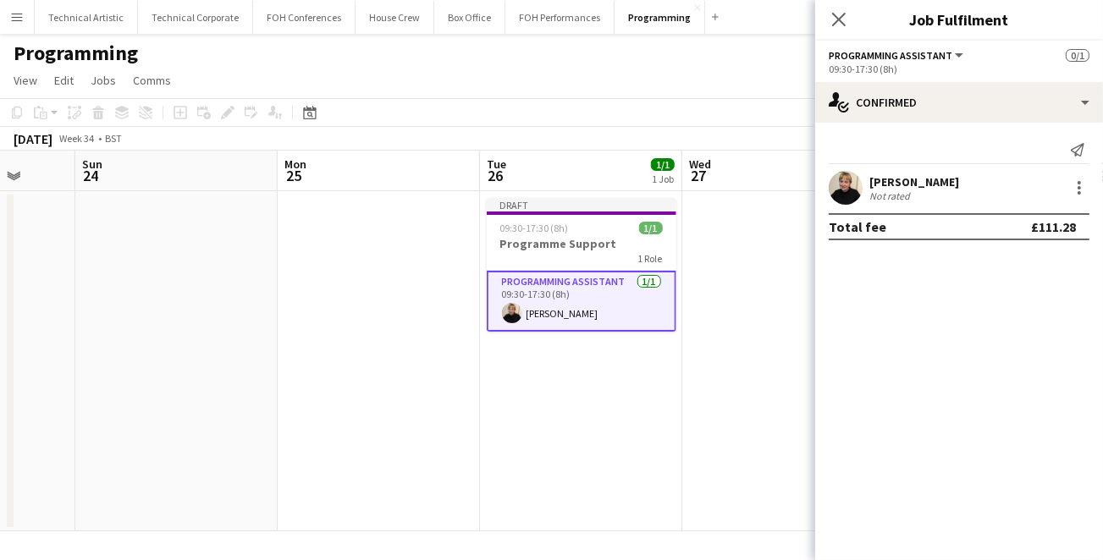
click at [707, 336] on app-date-cell at bounding box center [783, 361] width 202 height 340
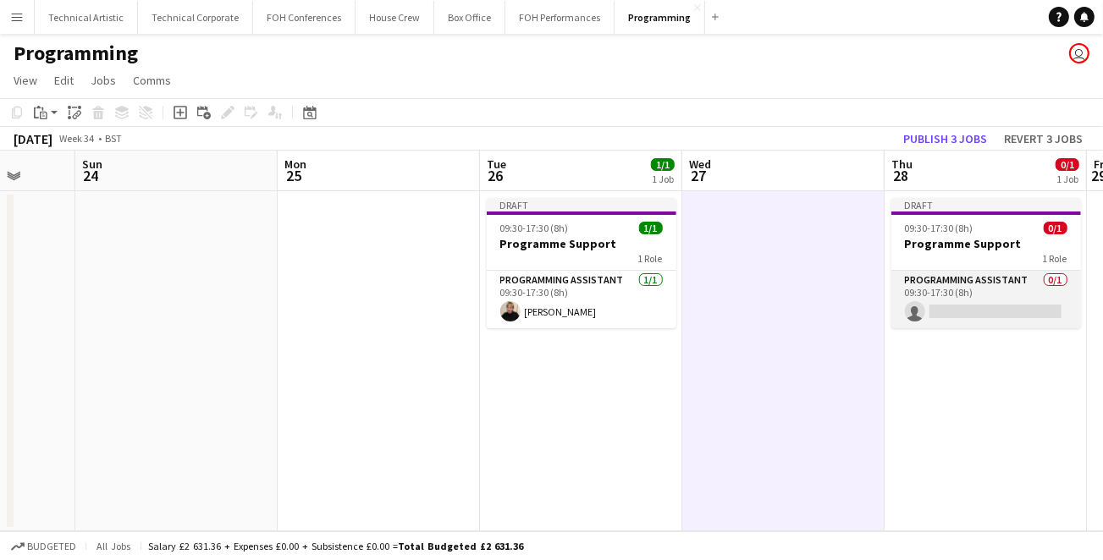
click at [958, 308] on app-card-role "Programming Assistant 0/1 09:30-17:30 (8h) single-neutral-actions" at bounding box center [986, 300] width 190 height 58
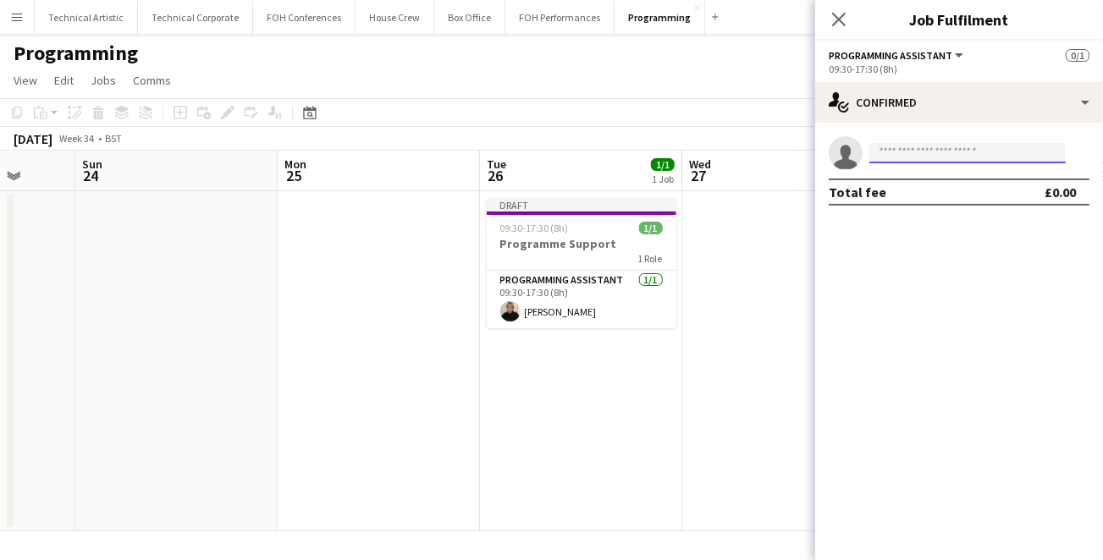
click at [901, 150] on input at bounding box center [967, 153] width 196 height 20
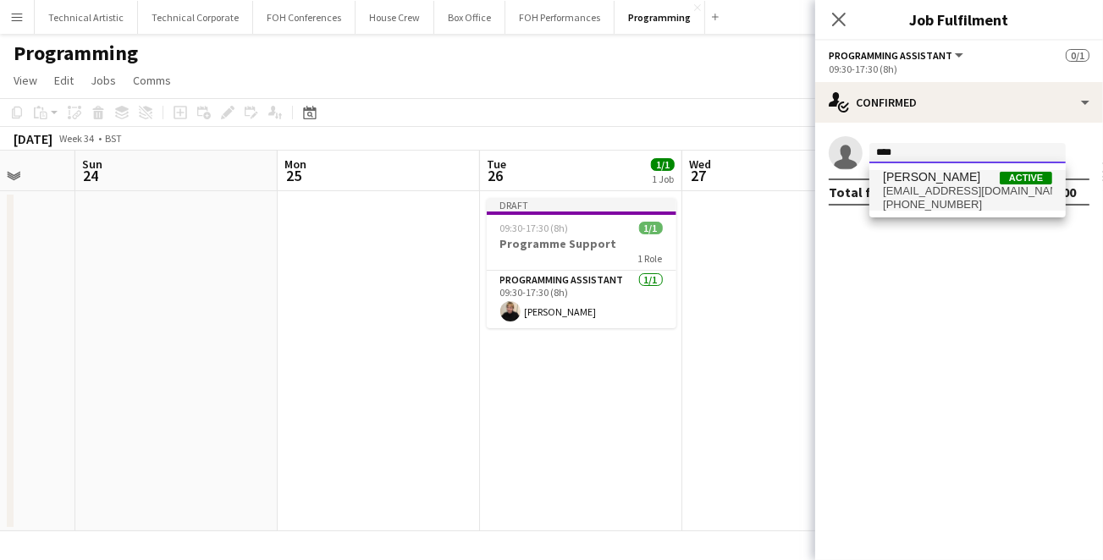
type input "****"
click at [968, 179] on span "[PERSON_NAME] Active" at bounding box center [967, 177] width 169 height 14
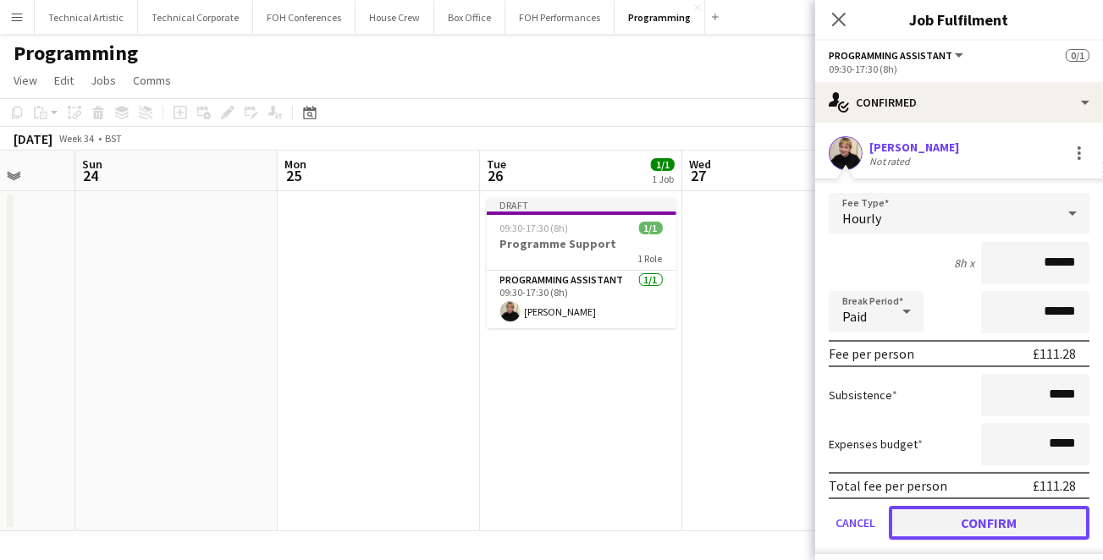
click at [987, 524] on button "Confirm" at bounding box center [988, 523] width 201 height 34
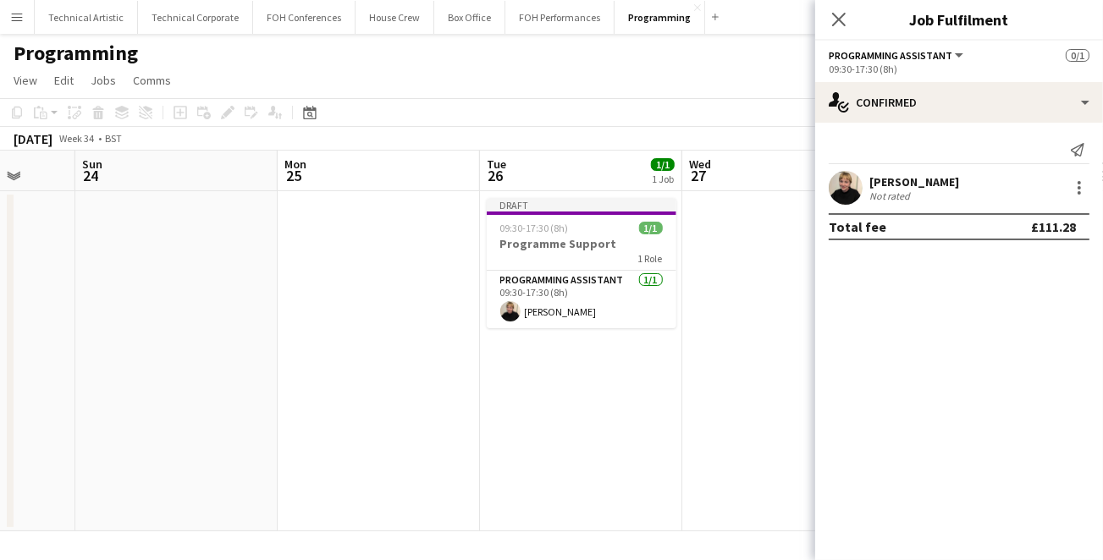
click at [822, 400] on mat-expansion-panel "check Confirmed Send notification [PERSON_NAME] Not rated Total fee £111.28" at bounding box center [959, 341] width 288 height 437
click at [745, 410] on app-date-cell at bounding box center [783, 361] width 202 height 340
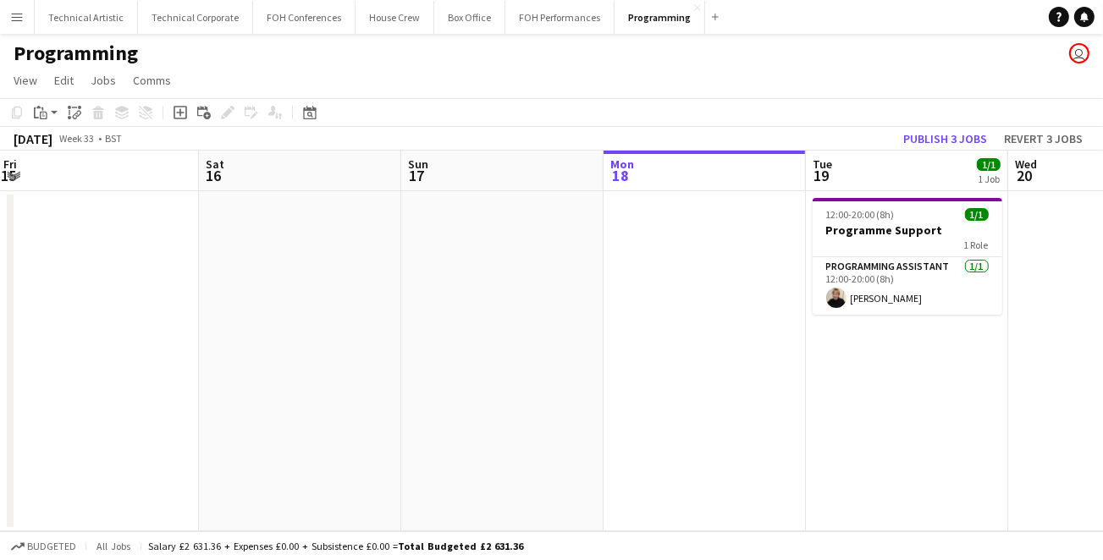
scroll to position [0, 406]
